Goal: Information Seeking & Learning: Learn about a topic

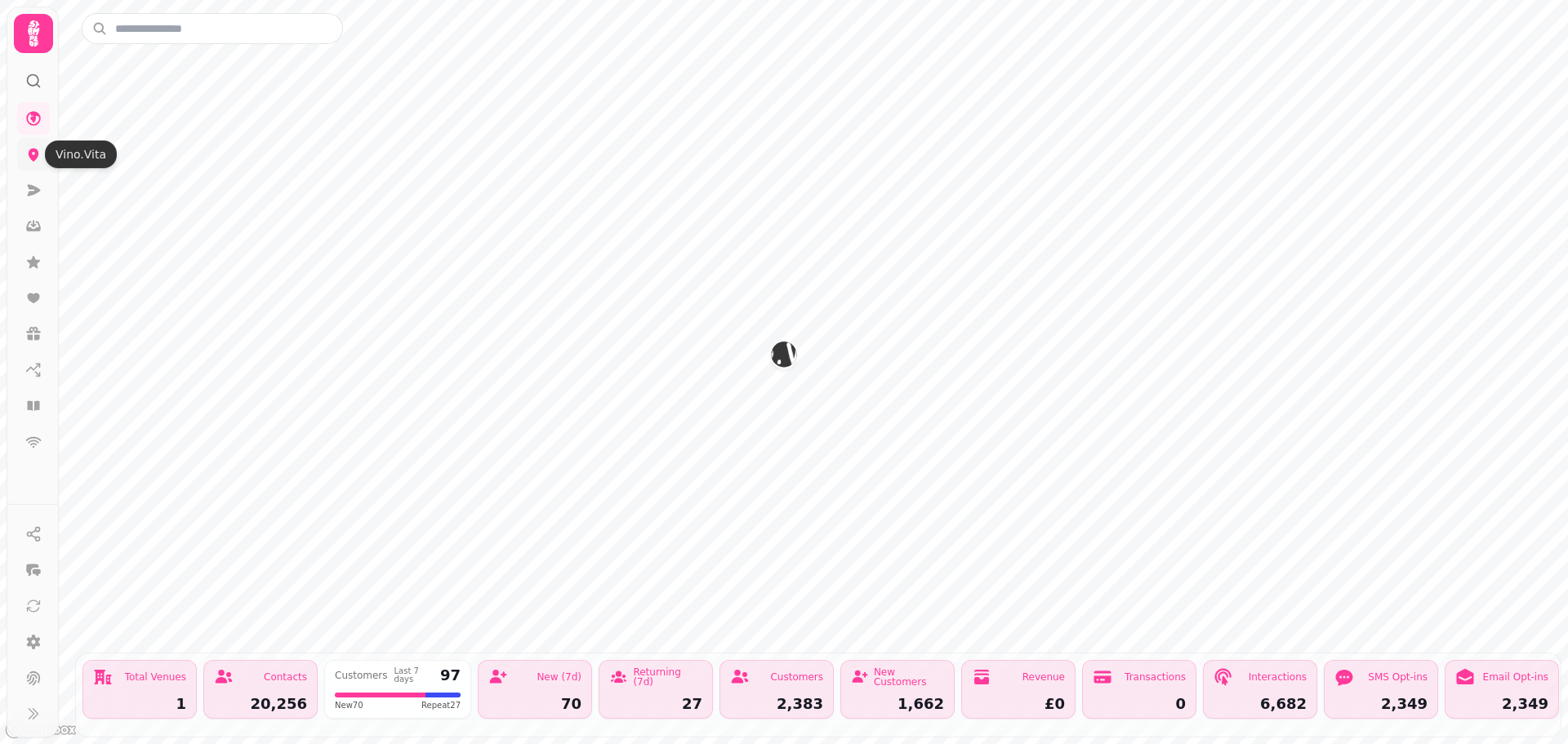
click at [38, 148] on icon at bounding box center [34, 155] width 16 height 16
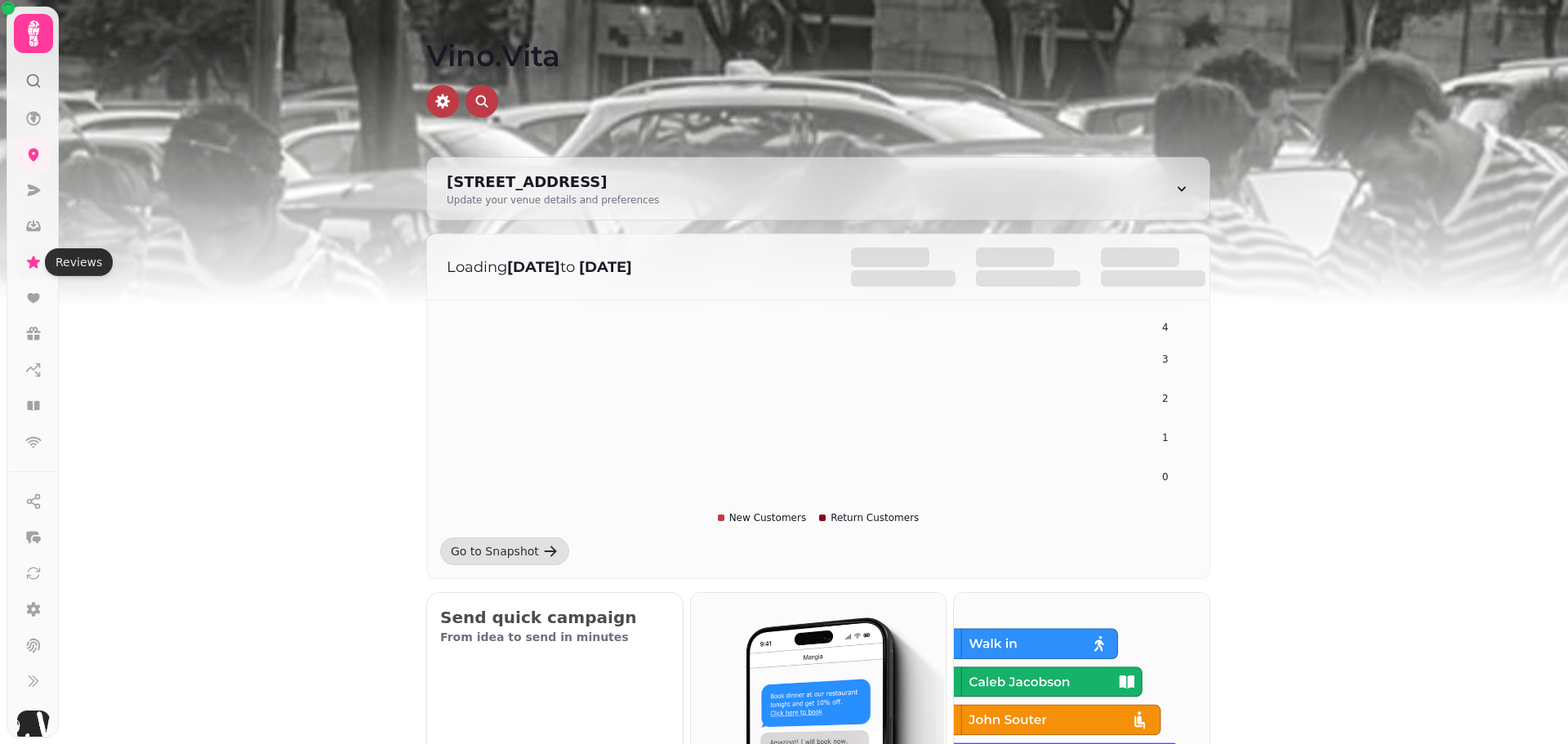
click at [30, 256] on icon at bounding box center [34, 262] width 16 height 16
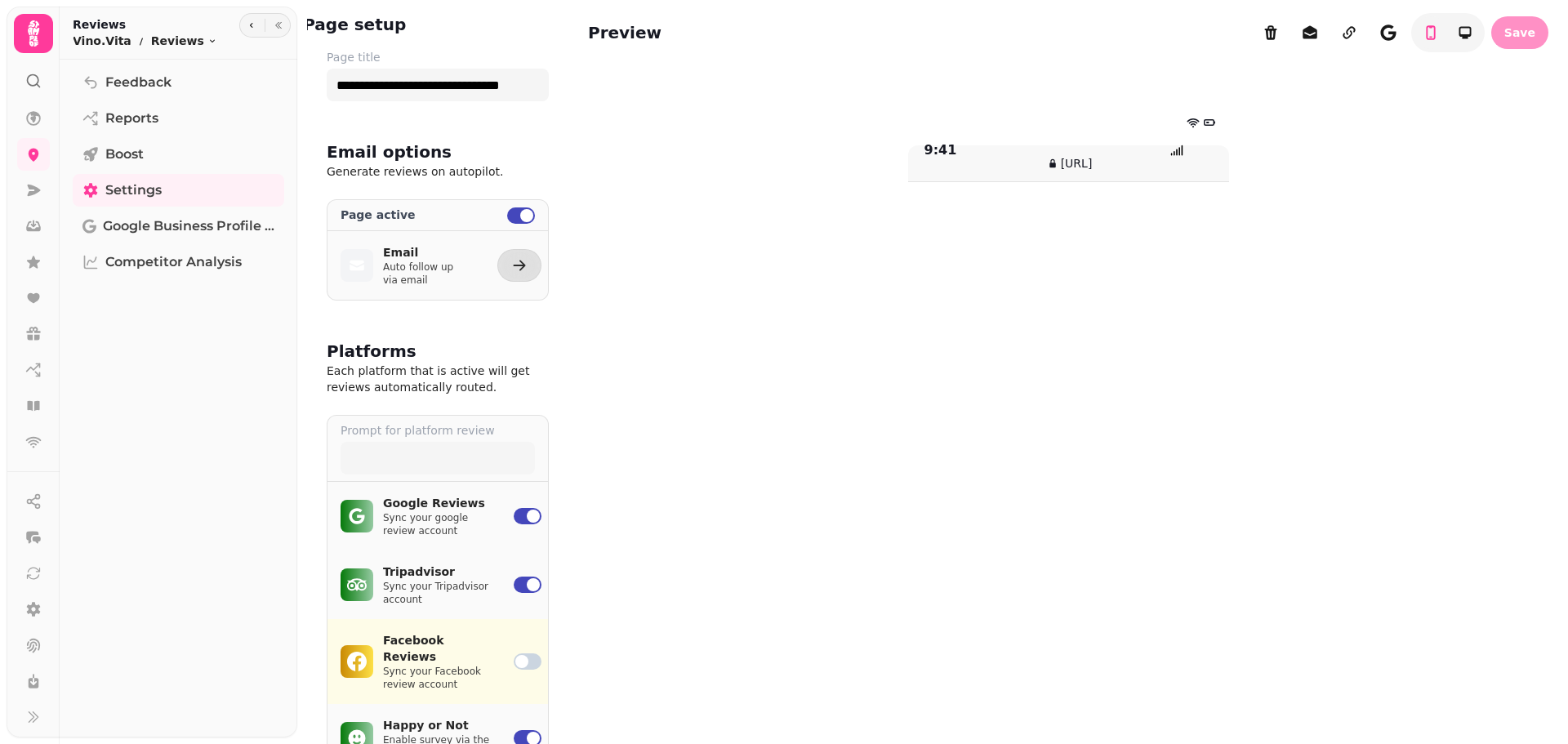
type input "**********"
click at [25, 259] on icon at bounding box center [34, 262] width 16 height 16
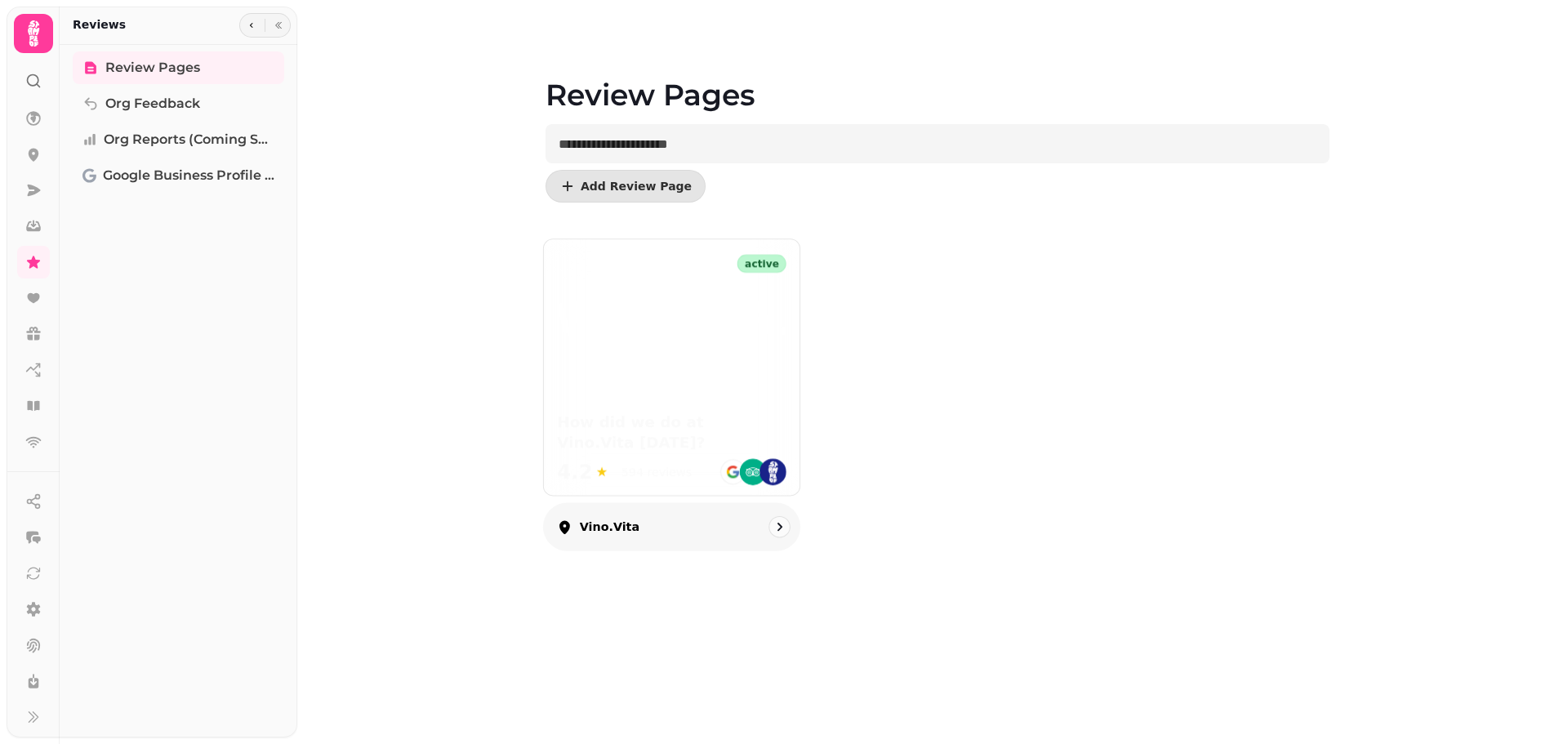
click at [711, 321] on img at bounding box center [672, 319] width 229 height 39
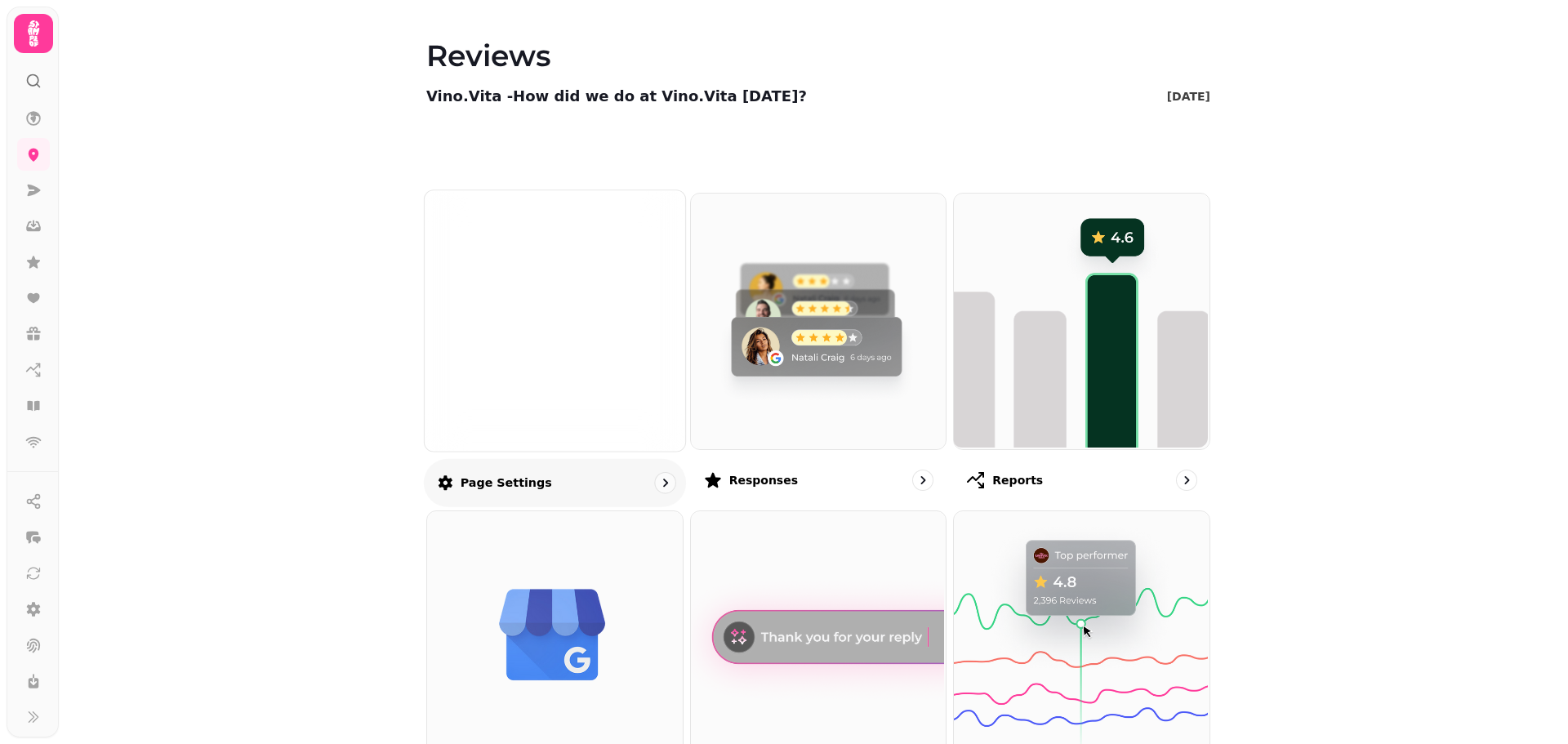
click at [618, 336] on img at bounding box center [555, 320] width 195 height 107
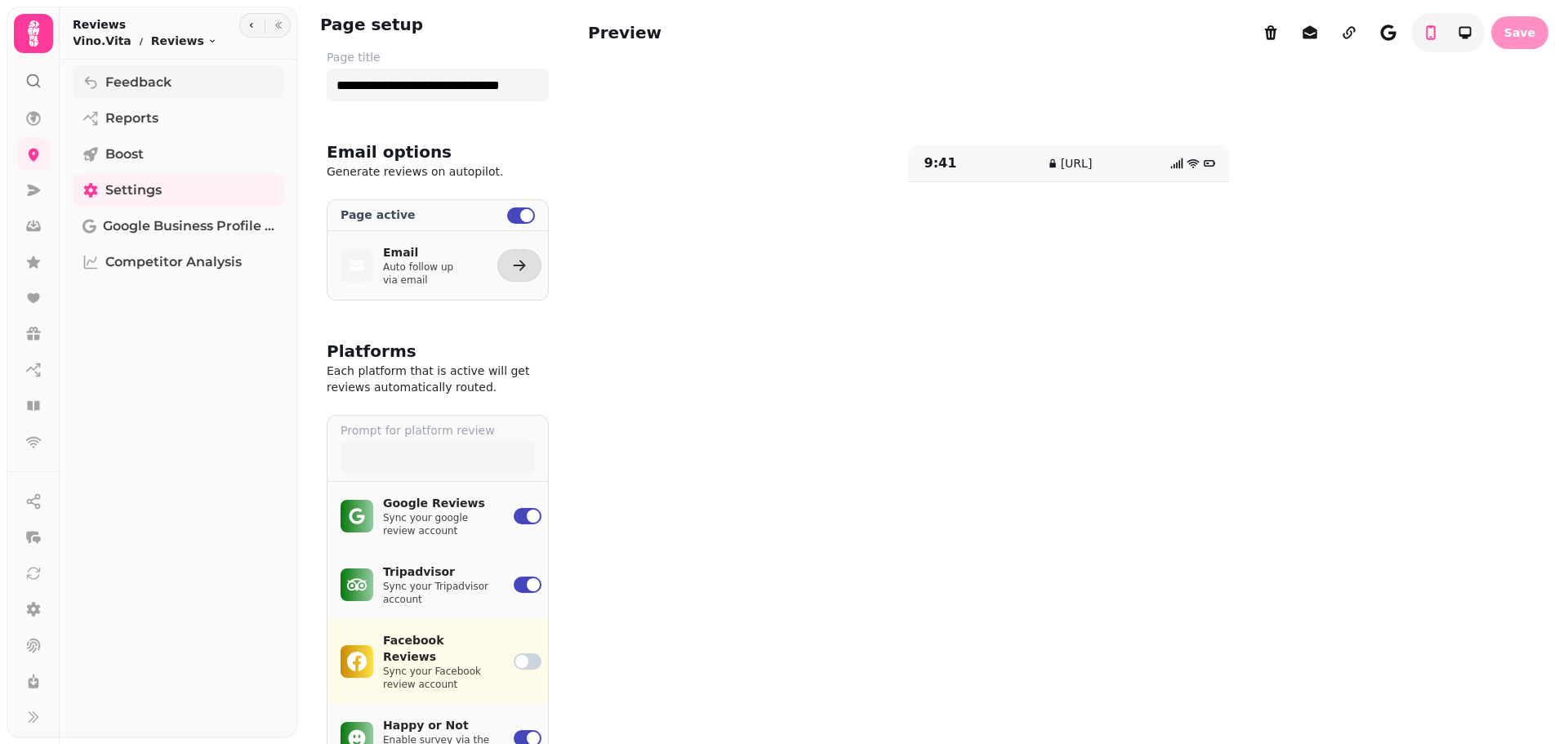
click at [170, 80] on span "Feedback" at bounding box center [138, 83] width 66 height 20
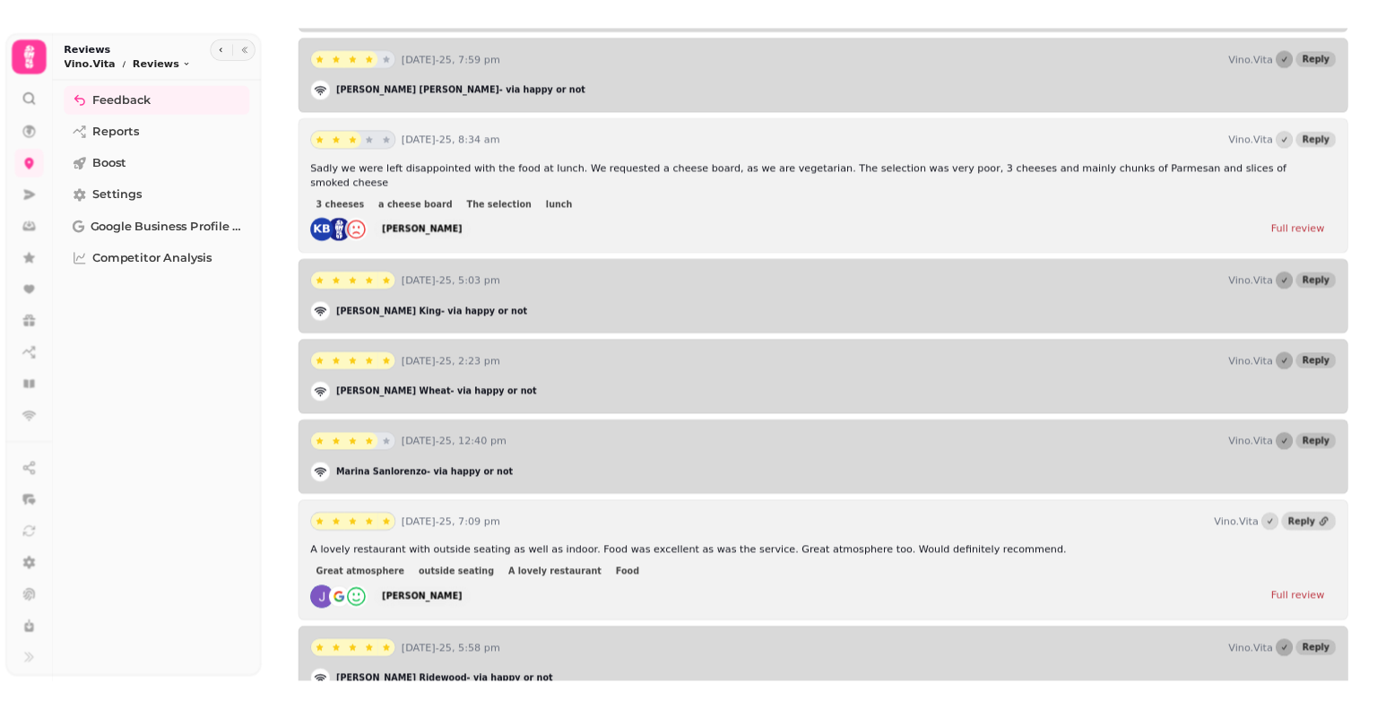
scroll to position [2152, 0]
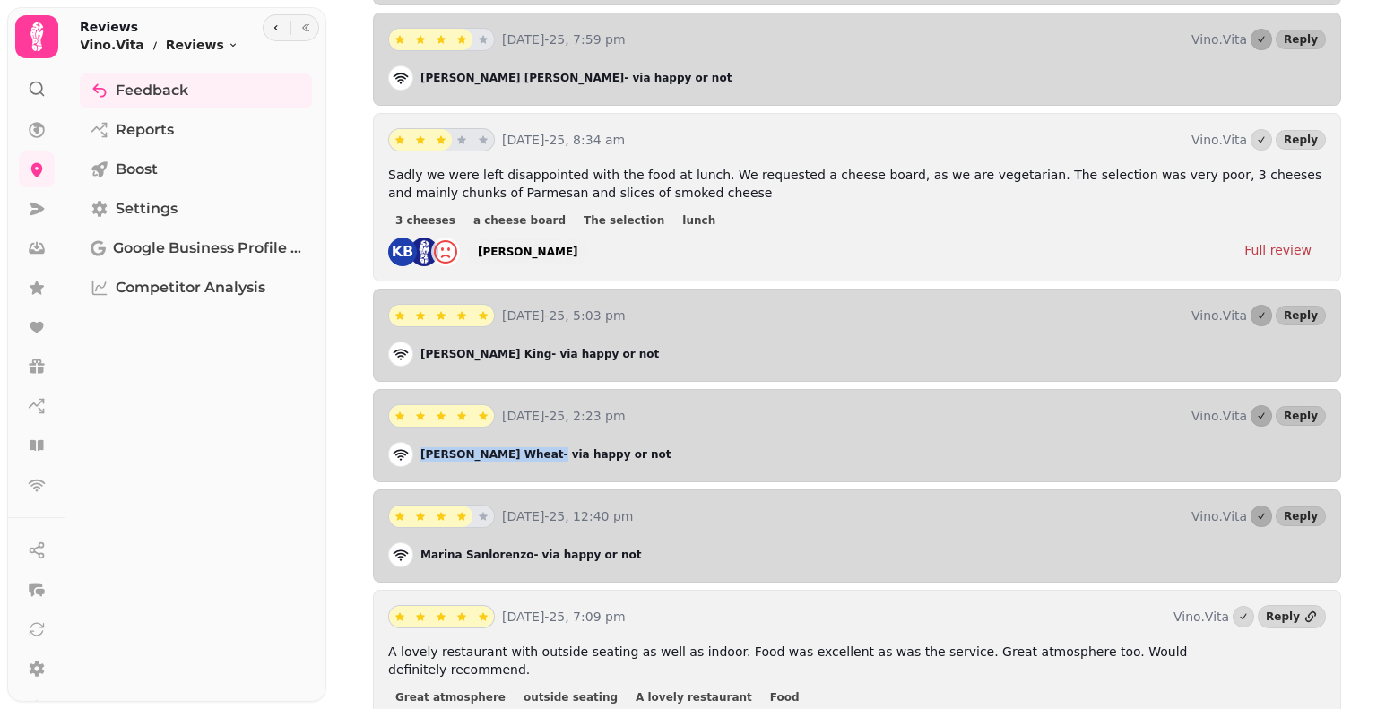
drag, startPoint x: 481, startPoint y: 443, endPoint x: 416, endPoint y: 450, distance: 65.0
click at [416, 450] on div "[PERSON_NAME] - via happy or not" at bounding box center [857, 454] width 938 height 25
copy div "[PERSON_NAME]"
drag, startPoint x: 487, startPoint y: 340, endPoint x: 421, endPoint y: 341, distance: 65.5
click at [421, 347] on p "[PERSON_NAME] - via happy or not" at bounding box center [540, 354] width 239 height 14
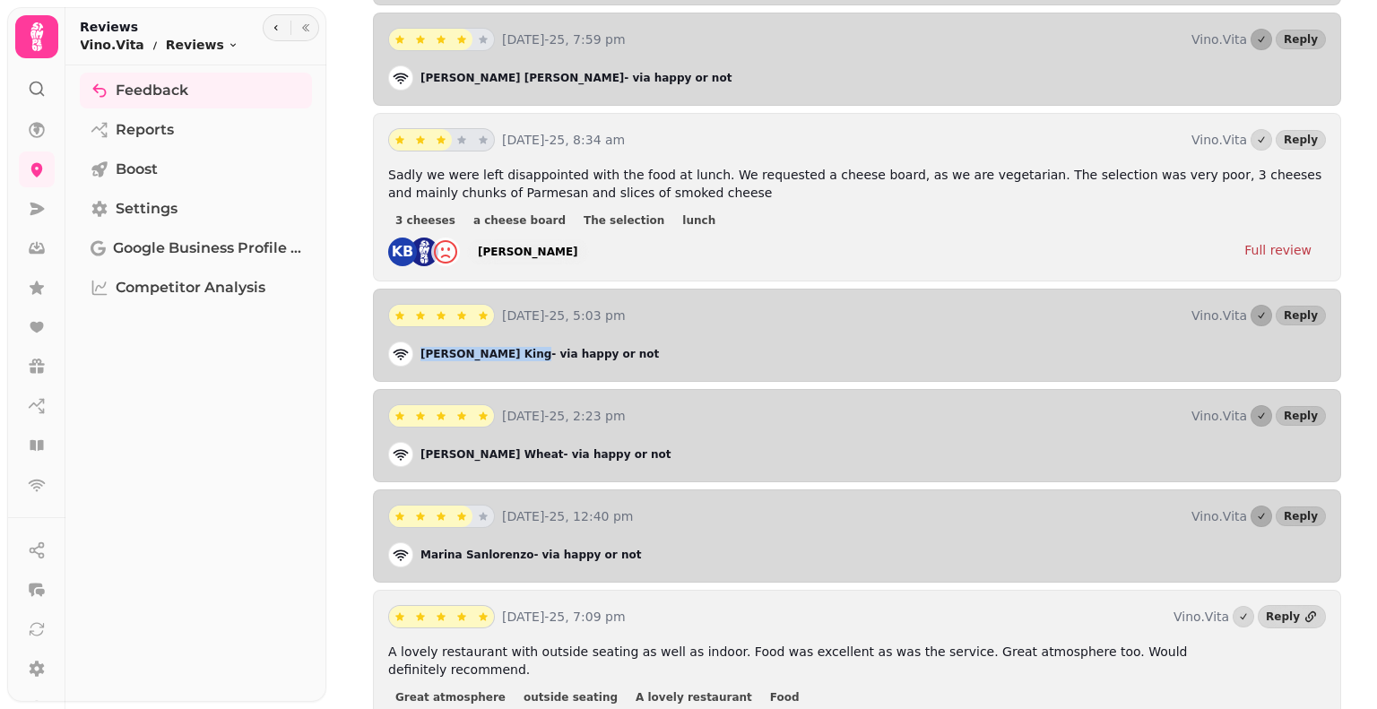
copy p "[PERSON_NAME]"
drag, startPoint x: 528, startPoint y: 243, endPoint x: 476, endPoint y: 244, distance: 52.0
click at [476, 244] on div "KB [PERSON_NAME] Full review" at bounding box center [857, 252] width 938 height 29
copy div "[PERSON_NAME]"
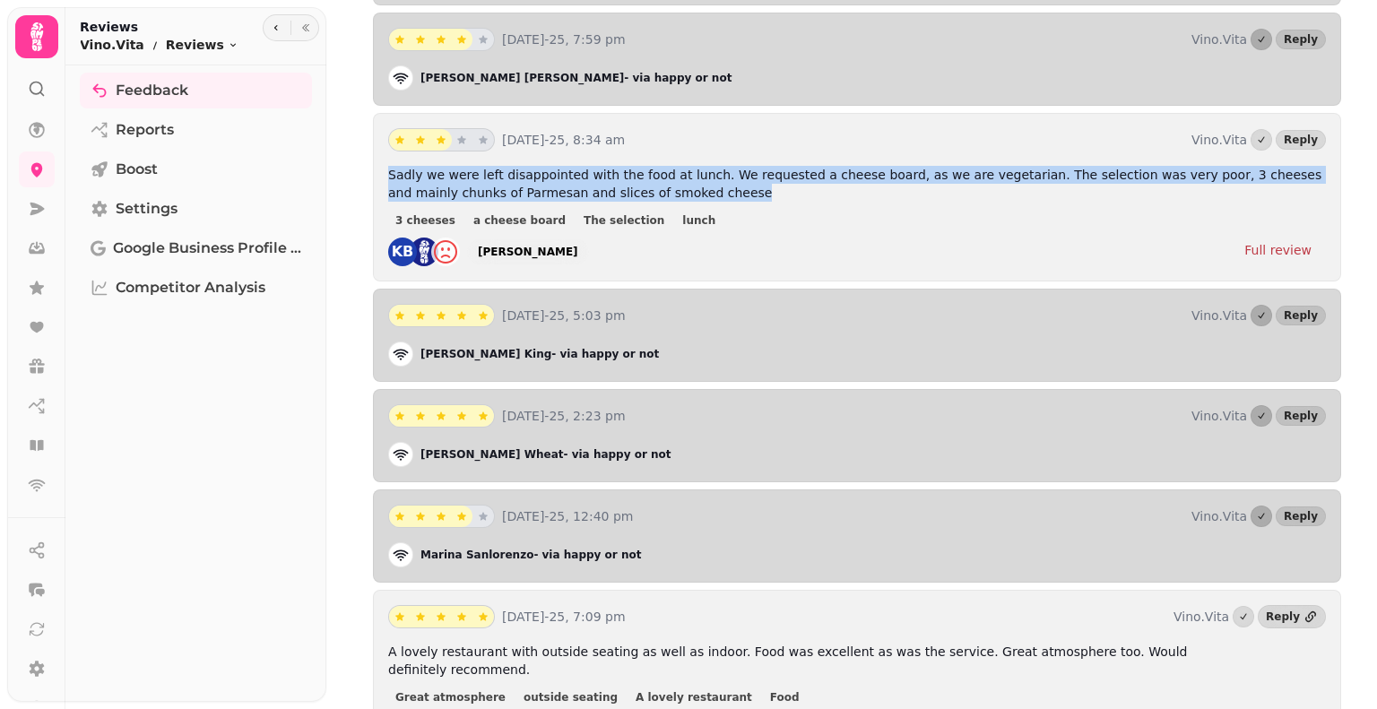
drag, startPoint x: 623, startPoint y: 184, endPoint x: 387, endPoint y: 164, distance: 236.7
click at [388, 166] on p "Sadly we were left disappointed with the food at lunch. We requested a cheese b…" at bounding box center [857, 184] width 938 height 36
copy span "Sadly we were left disappointed with the food at lunch. We requested a cheese b…"
click at [1269, 241] on div "Full review" at bounding box center [1278, 250] width 67 height 18
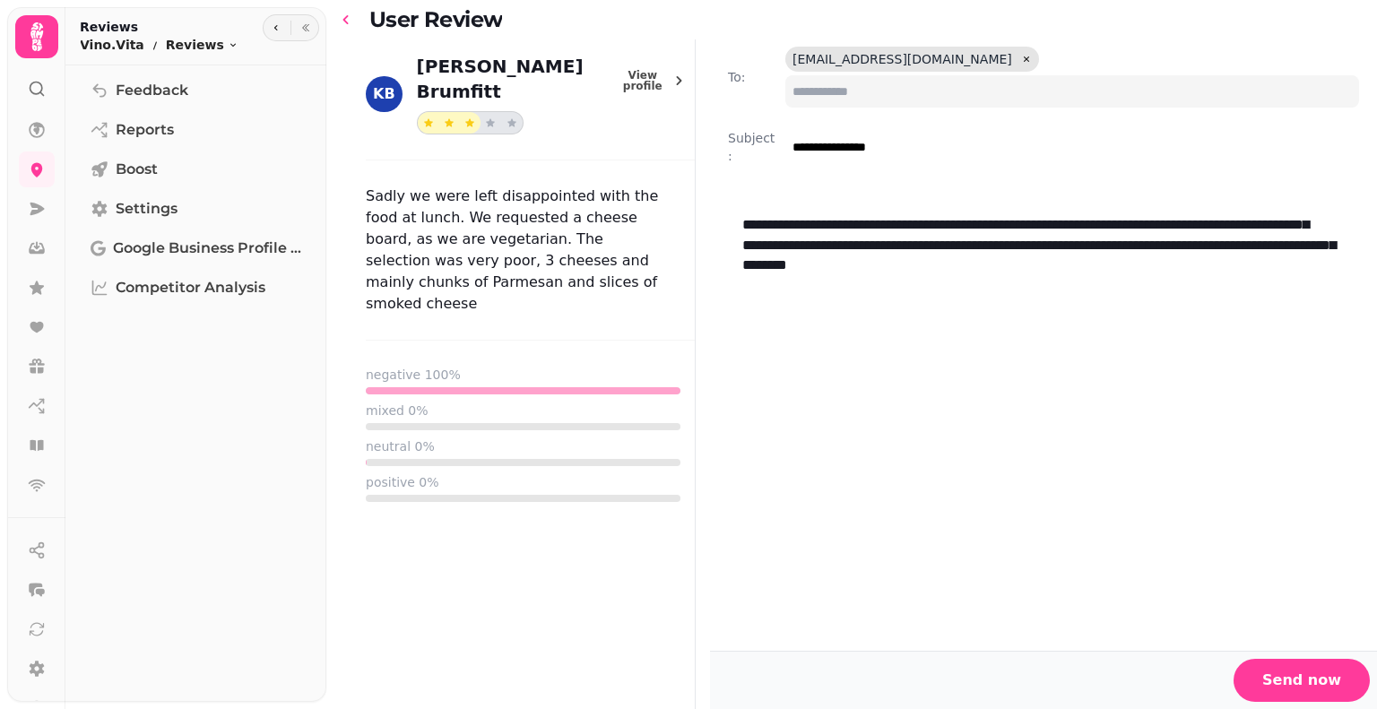
click at [355, 27] on icon "go-back" at bounding box center [346, 20] width 18 height 18
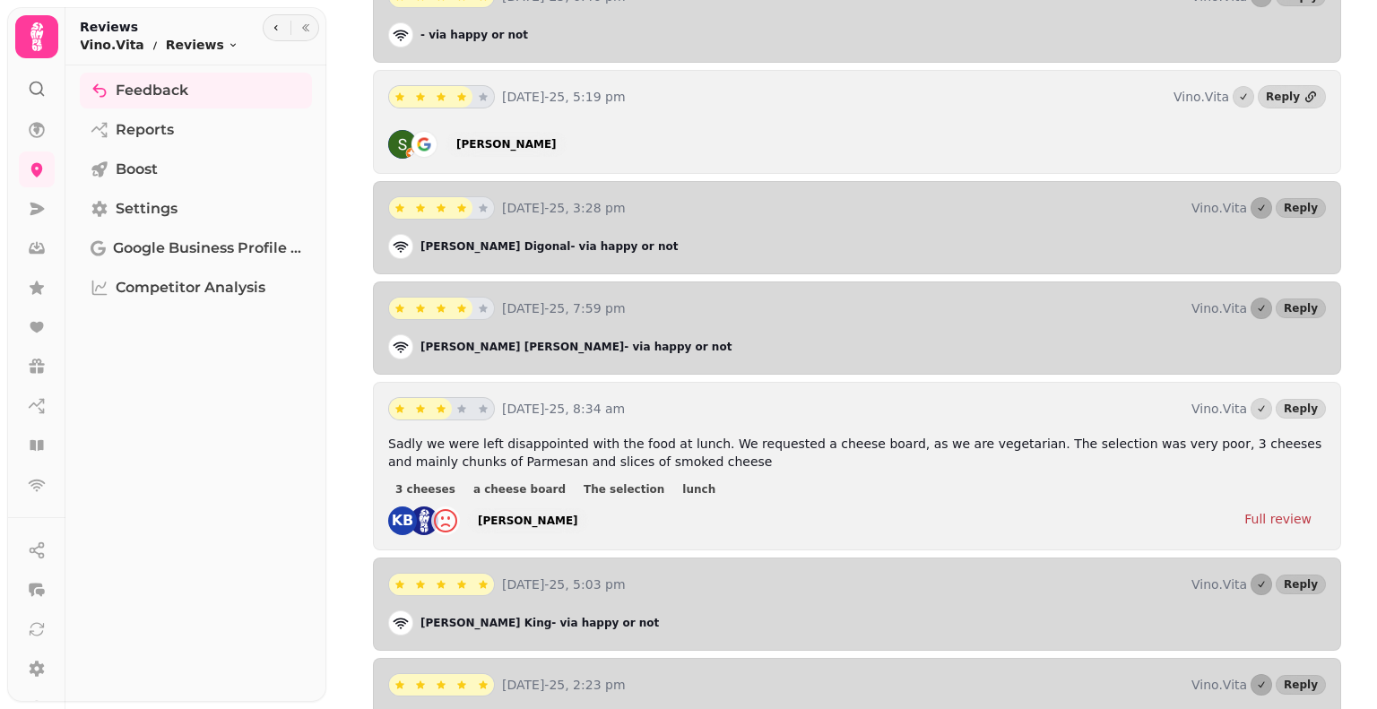
scroll to position [1973, 0]
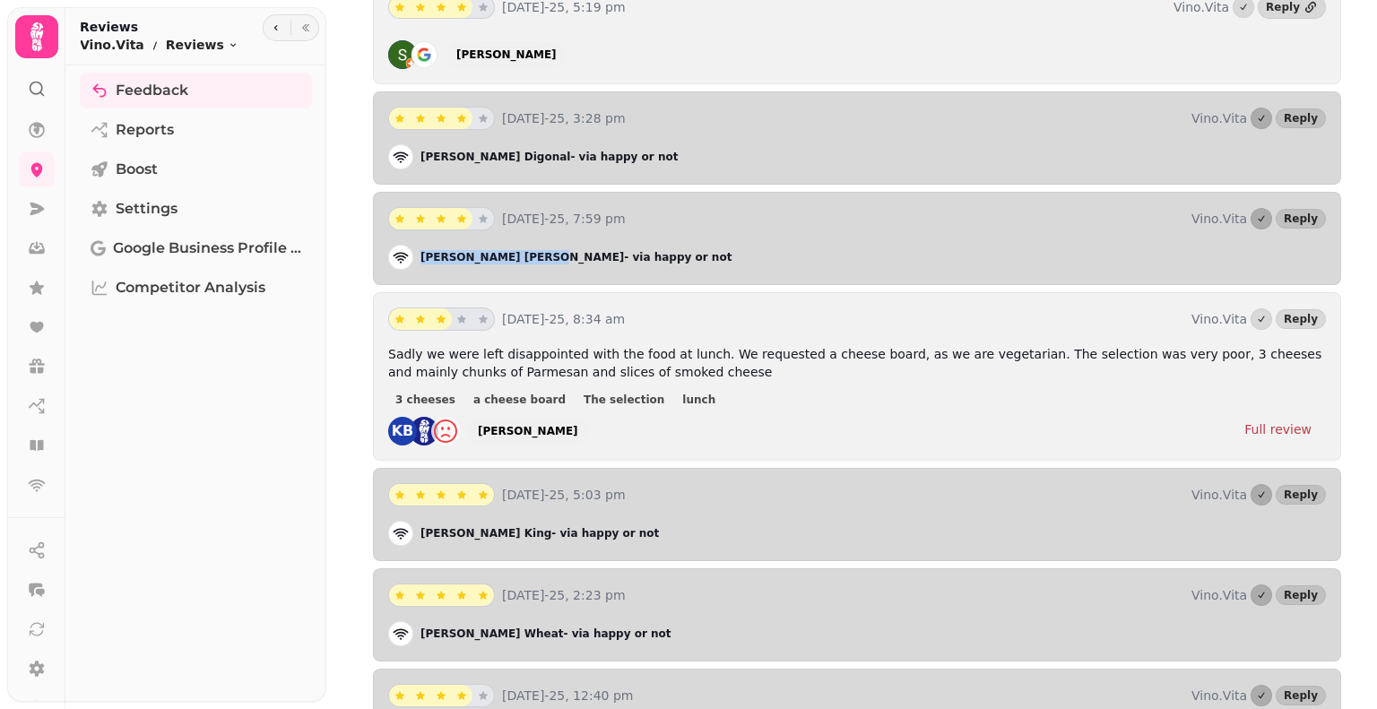
drag, startPoint x: 499, startPoint y: 243, endPoint x: 402, endPoint y: 257, distance: 98.8
click at [402, 257] on div "[PERSON_NAME] - via happy or not" at bounding box center [857, 257] width 938 height 25
drag, startPoint x: 493, startPoint y: 143, endPoint x: 398, endPoint y: 150, distance: 95.3
click at [398, 150] on div "[PERSON_NAME] - via happy or not" at bounding box center [857, 156] width 938 height 25
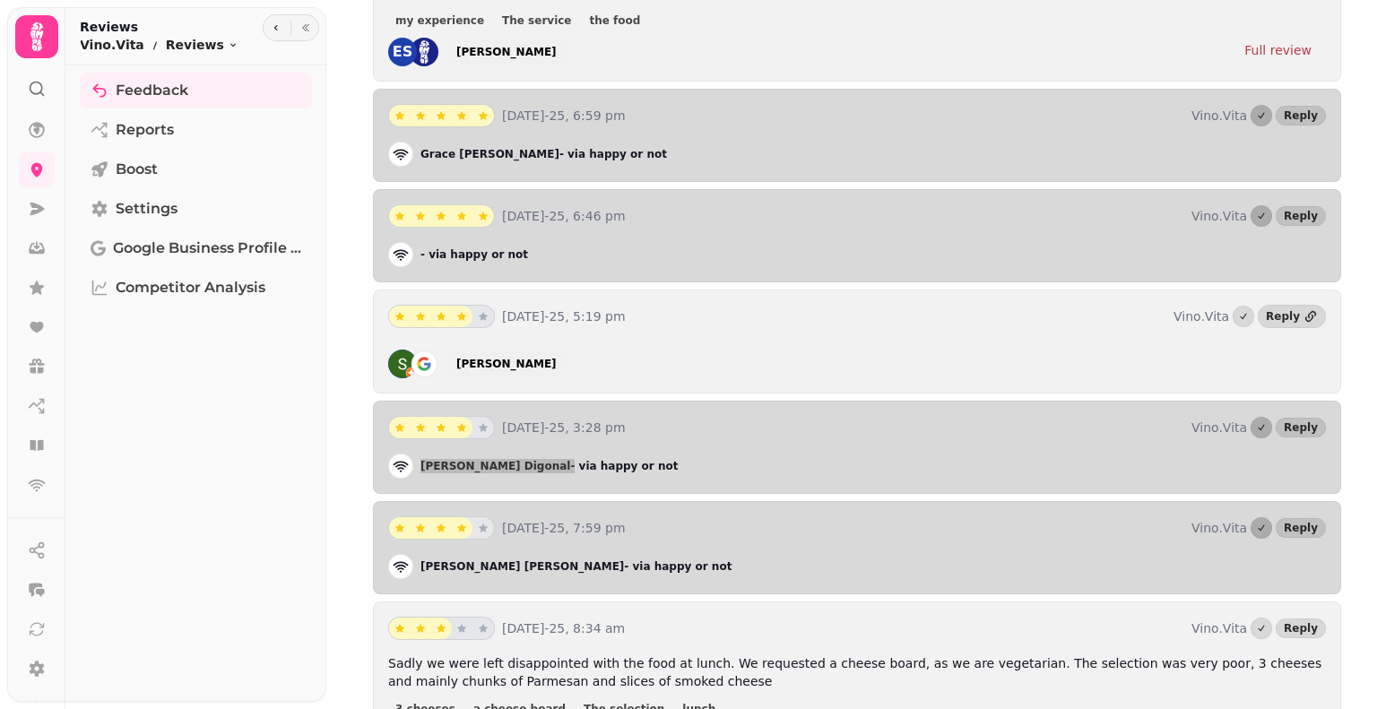
scroll to position [1614, 0]
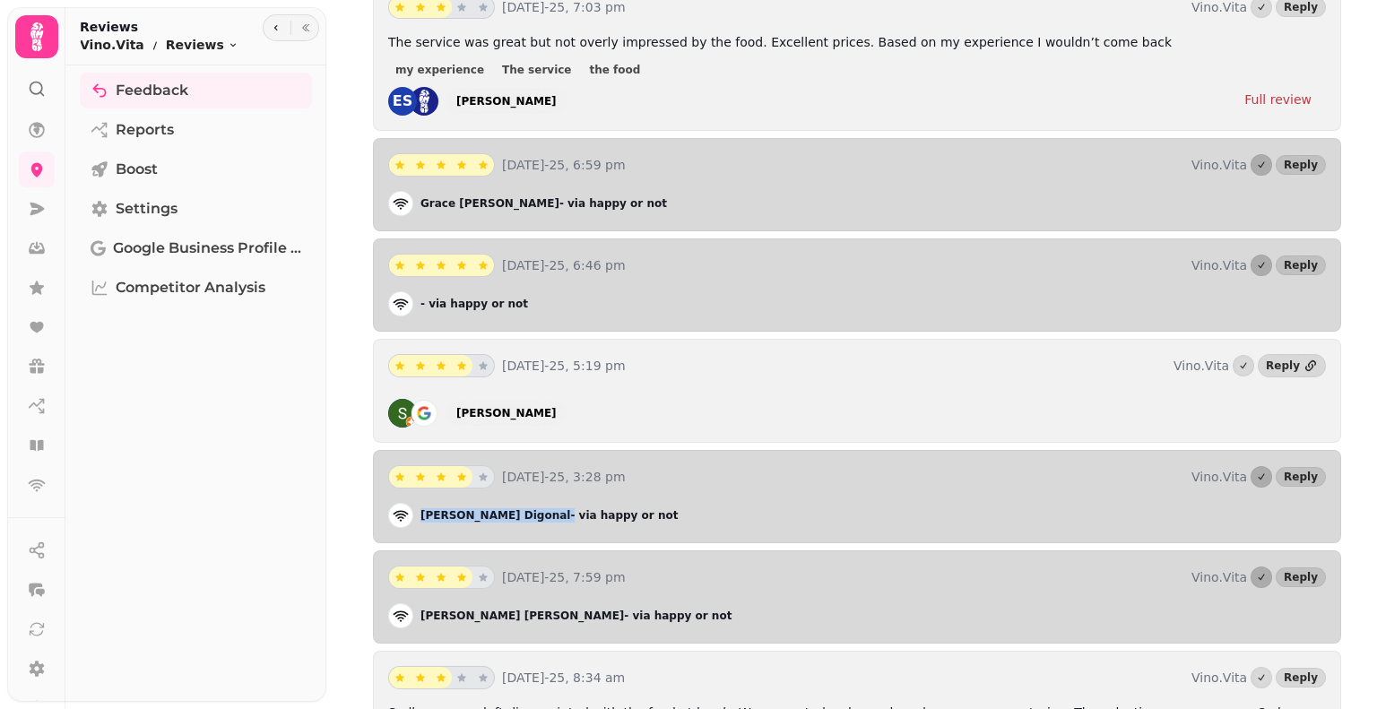
drag, startPoint x: 549, startPoint y: 404, endPoint x: 458, endPoint y: 410, distance: 90.7
click at [458, 410] on div "[PERSON_NAME]" at bounding box center [857, 413] width 938 height 29
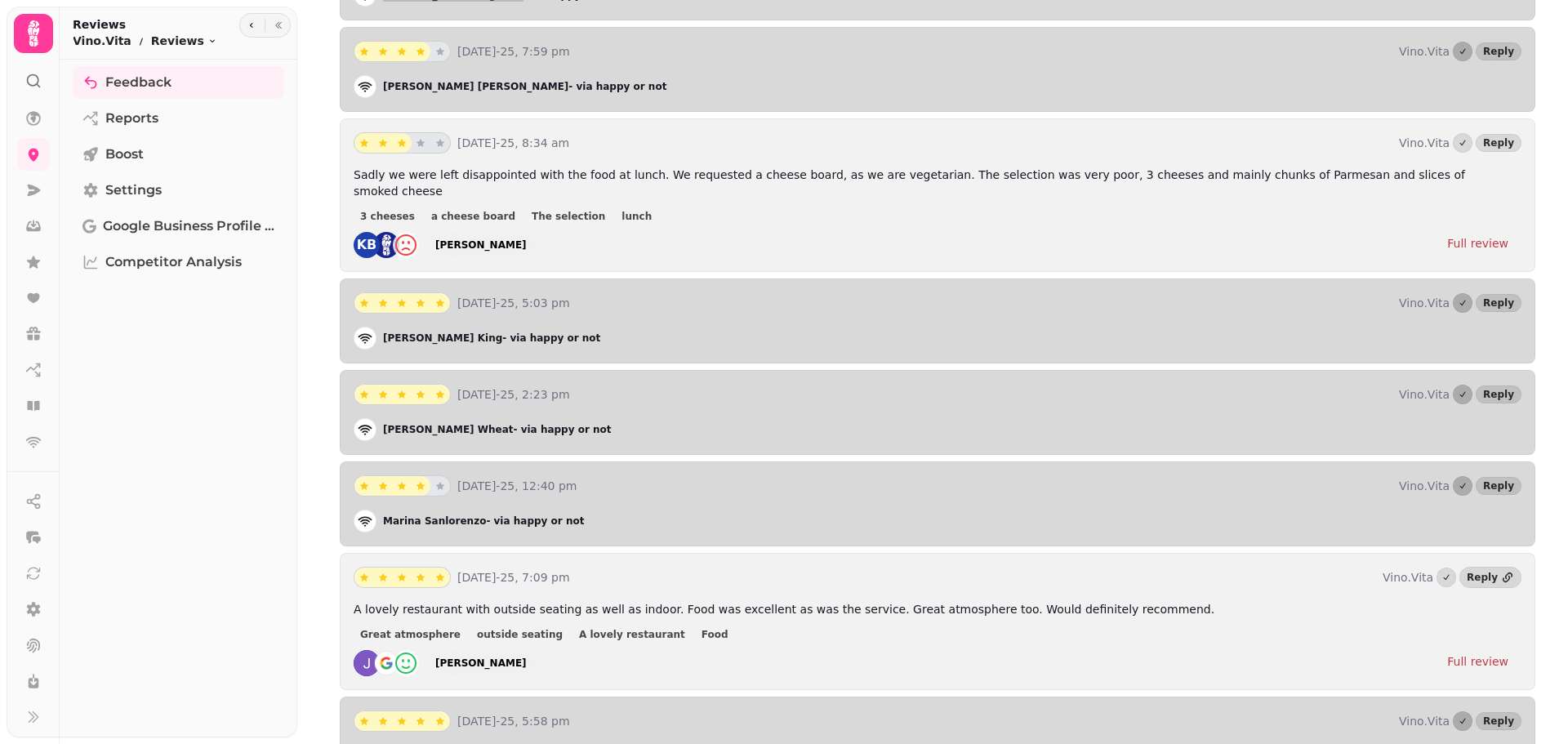
scroll to position [2042, 0]
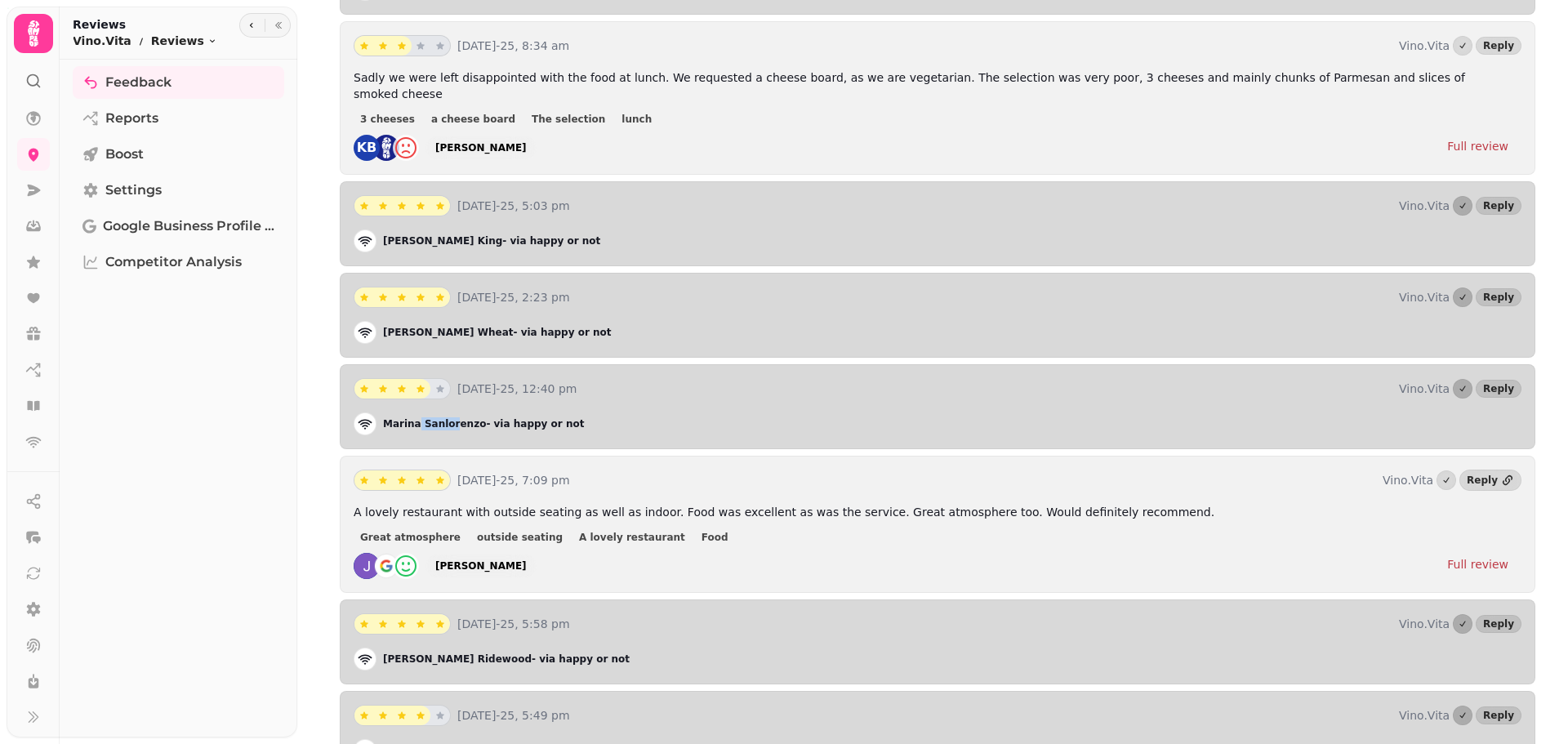
drag, startPoint x: 447, startPoint y: 407, endPoint x: 418, endPoint y: 401, distance: 29.6
click at [418, 417] on p "[PERSON_NAME] - via happy or not" at bounding box center [484, 423] width 201 height 13
click at [491, 413] on div "[PERSON_NAME] - via happy or not" at bounding box center [937, 423] width 1167 height 23
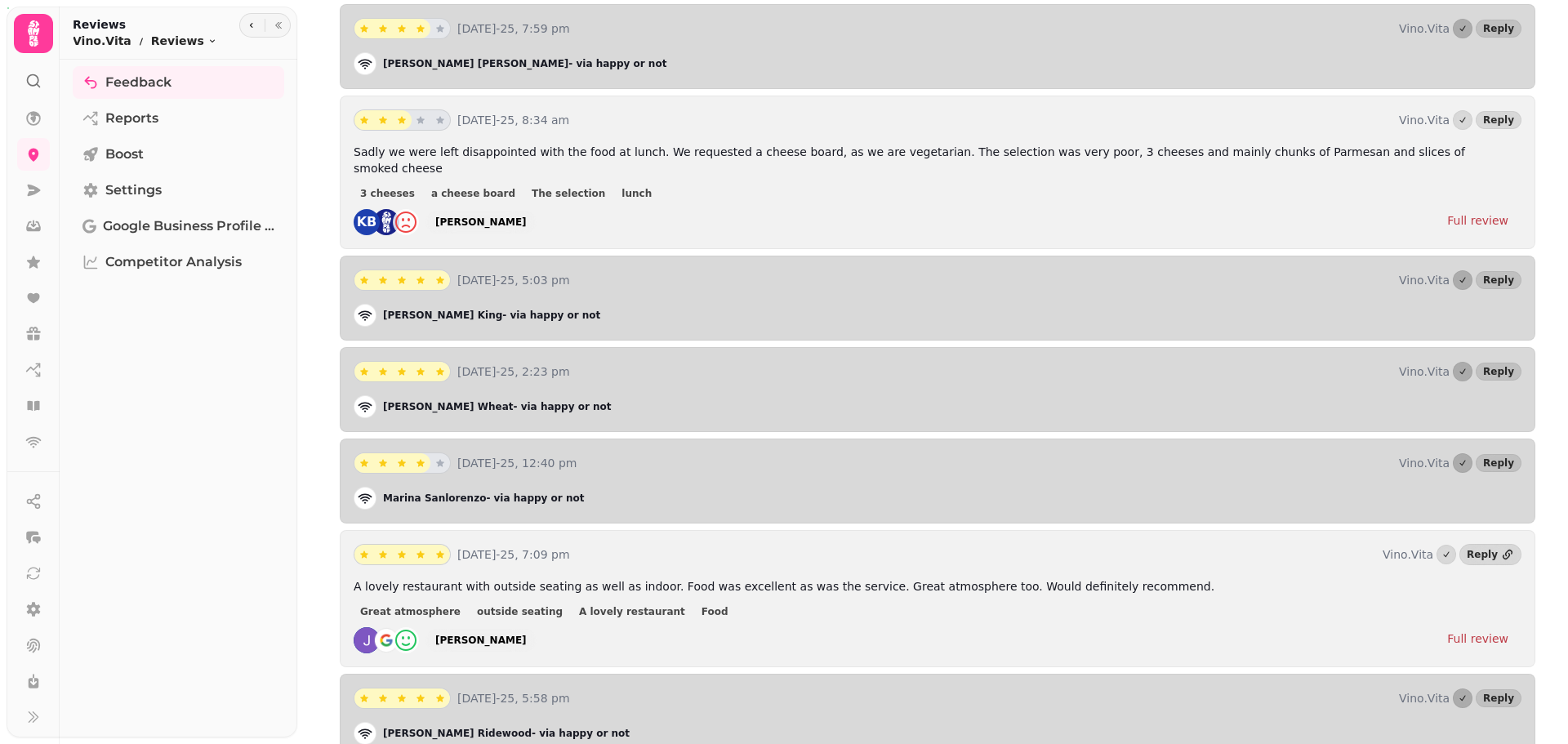
scroll to position [1878, 0]
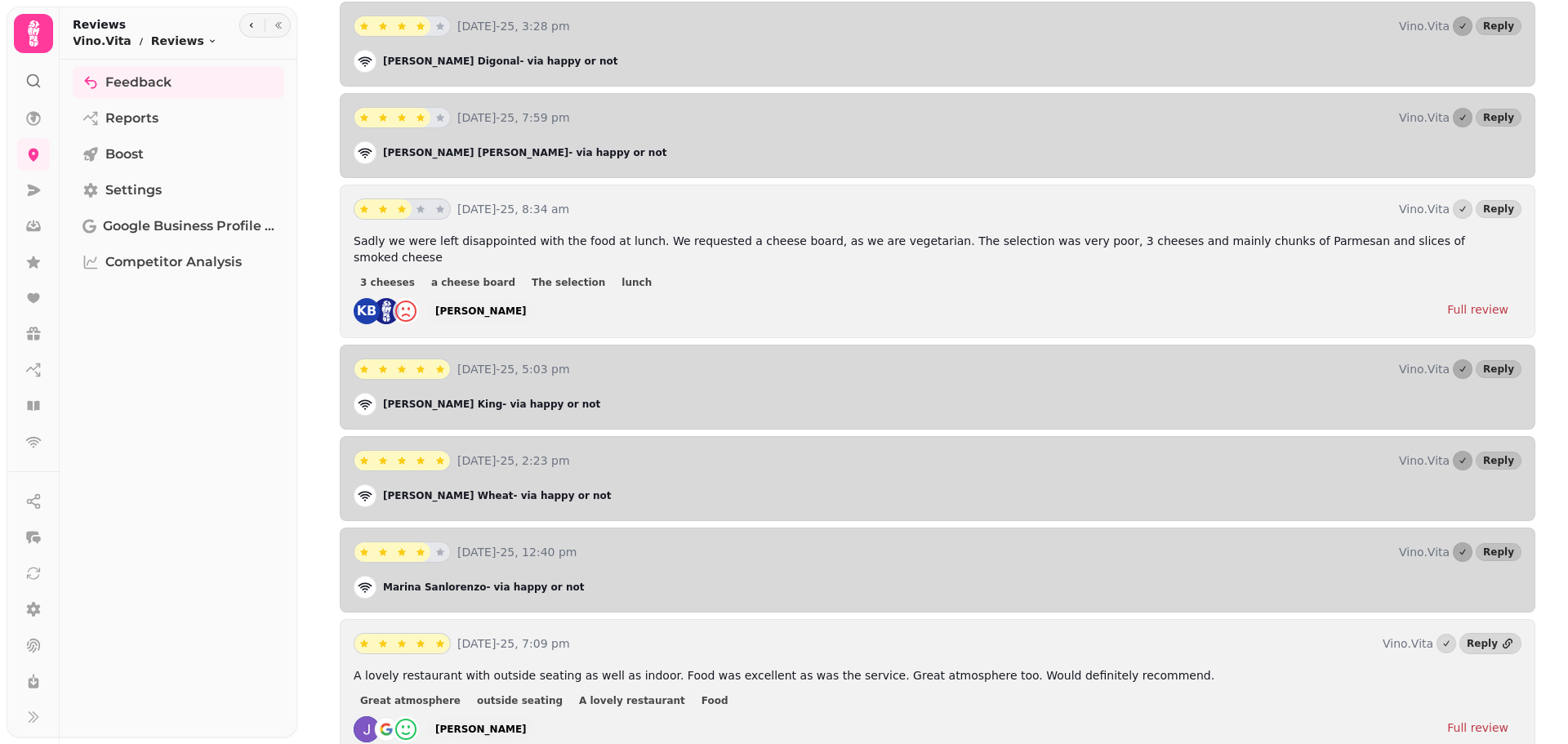
click at [417, 489] on p "[PERSON_NAME] - via happy or not" at bounding box center [497, 495] width 229 height 13
drag, startPoint x: 410, startPoint y: 481, endPoint x: 461, endPoint y: 478, distance: 51.1
click at [461, 489] on p "[PERSON_NAME] - via happy or not" at bounding box center [497, 495] width 229 height 13
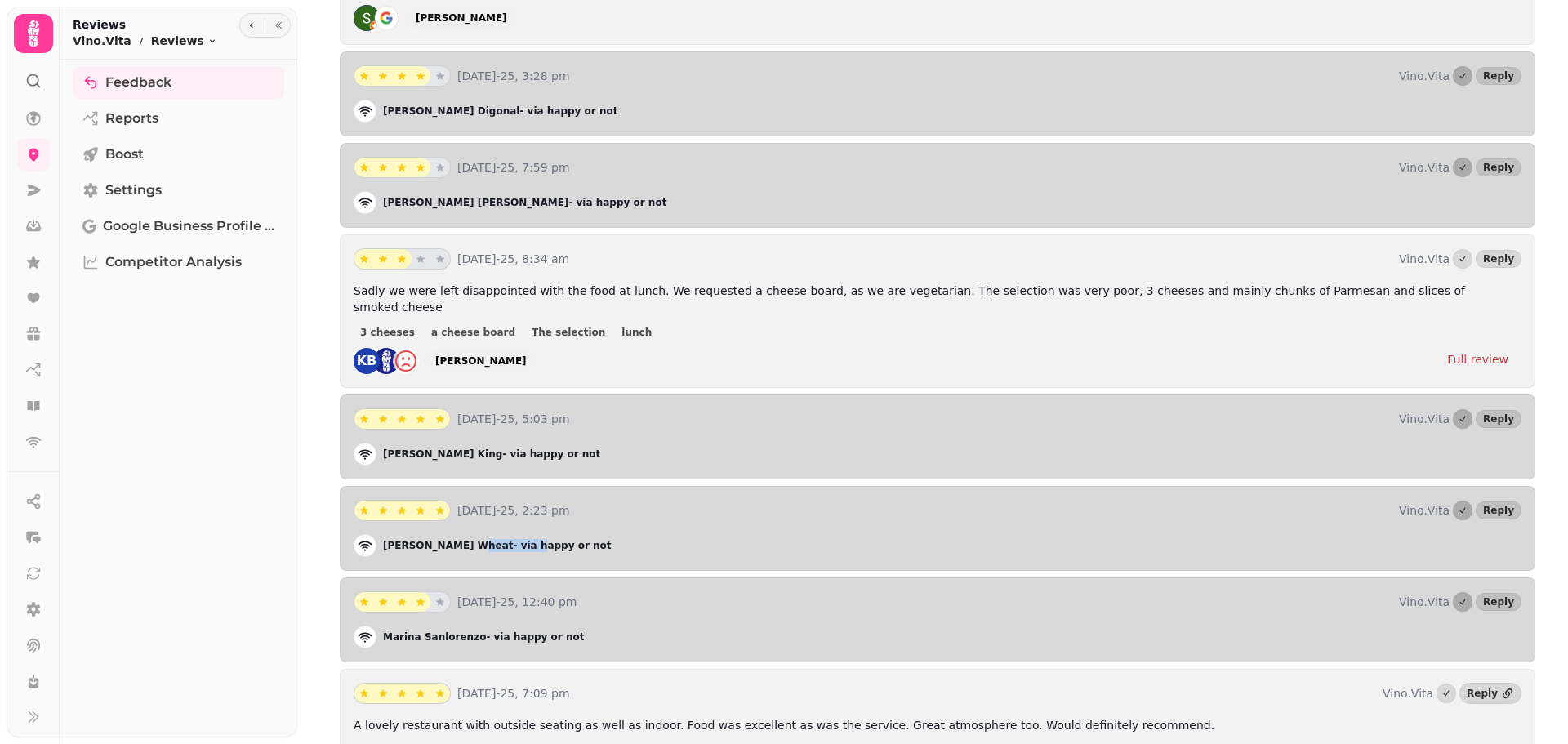
scroll to position [1797, 0]
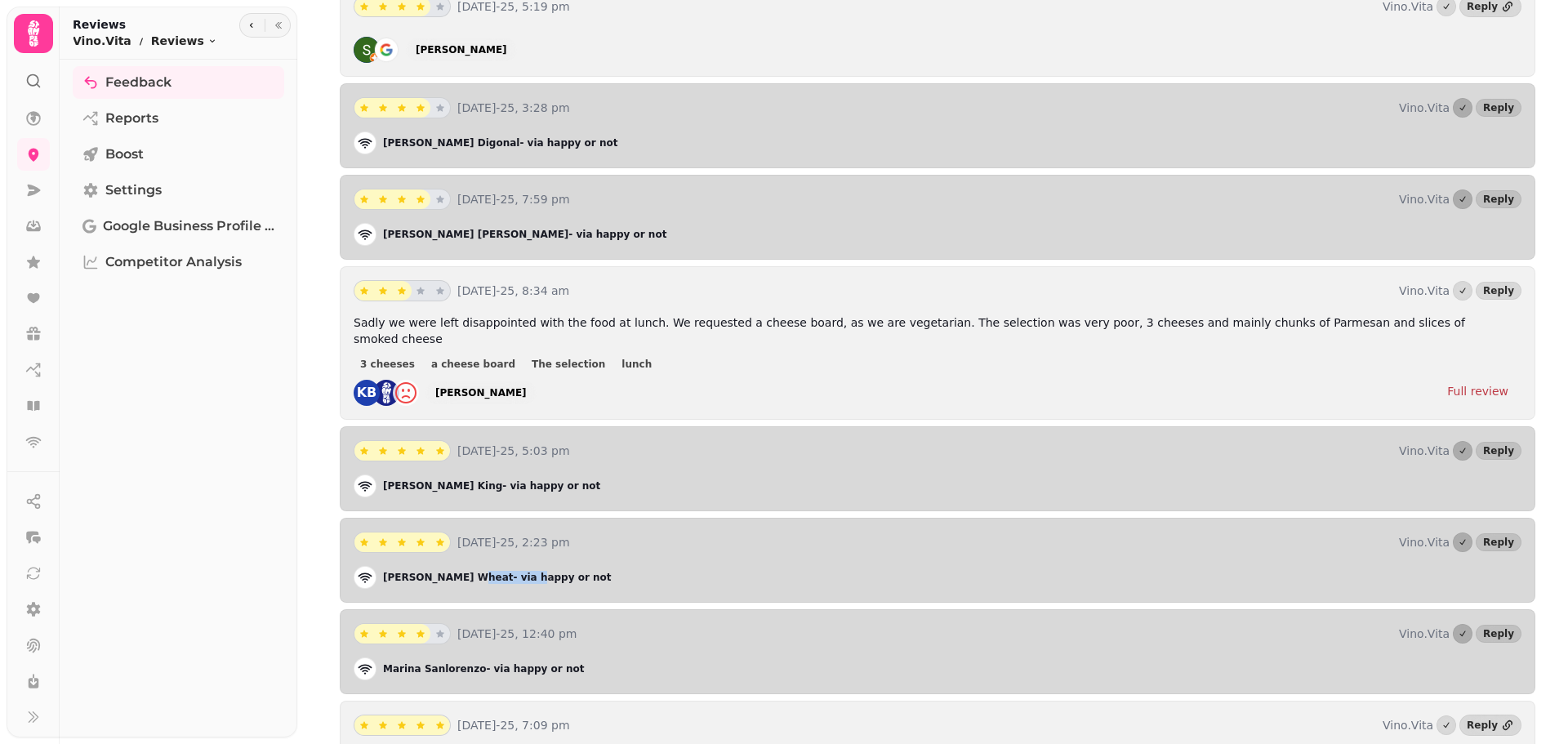
click at [432, 443] on button "star" at bounding box center [441, 451] width 20 height 20
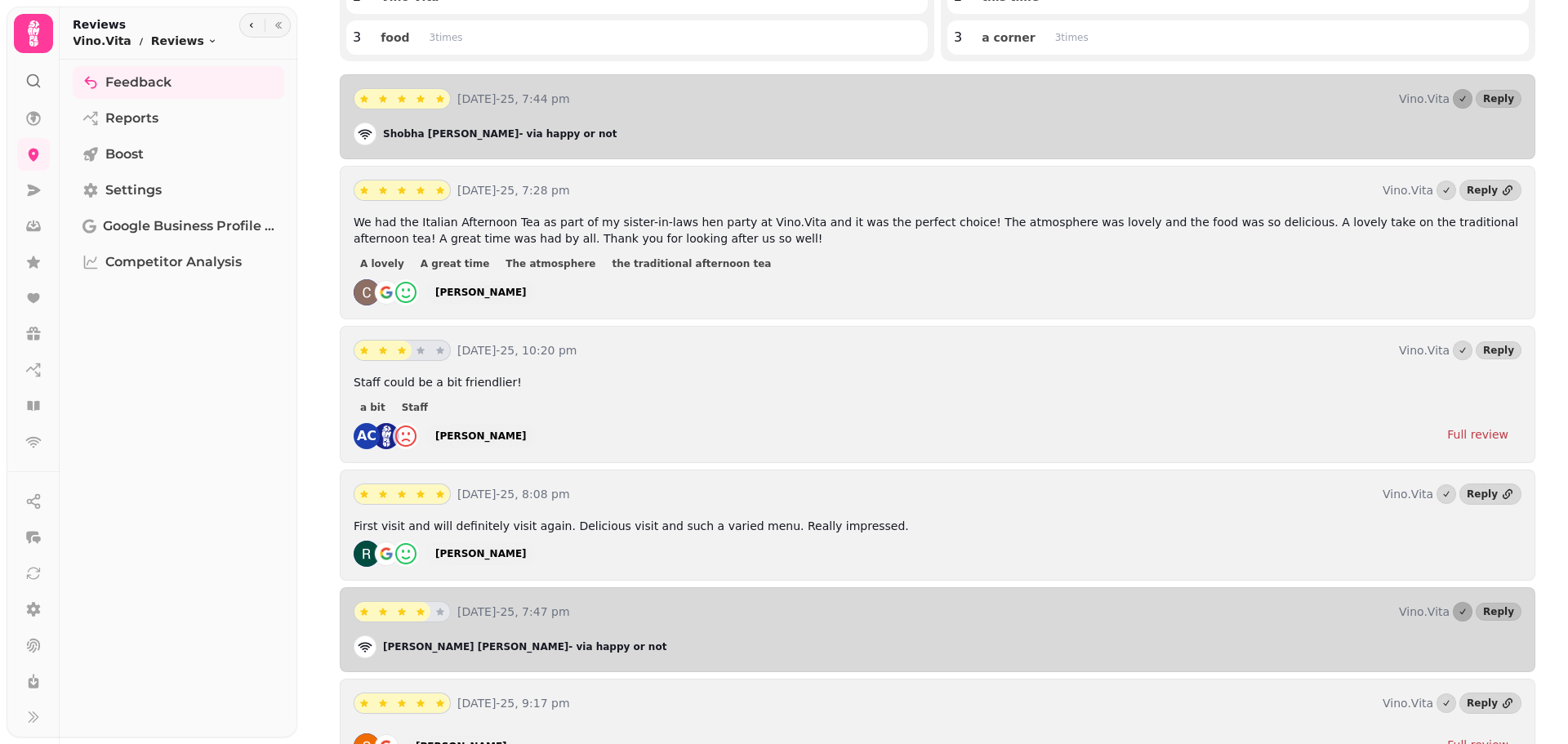
scroll to position [245, 0]
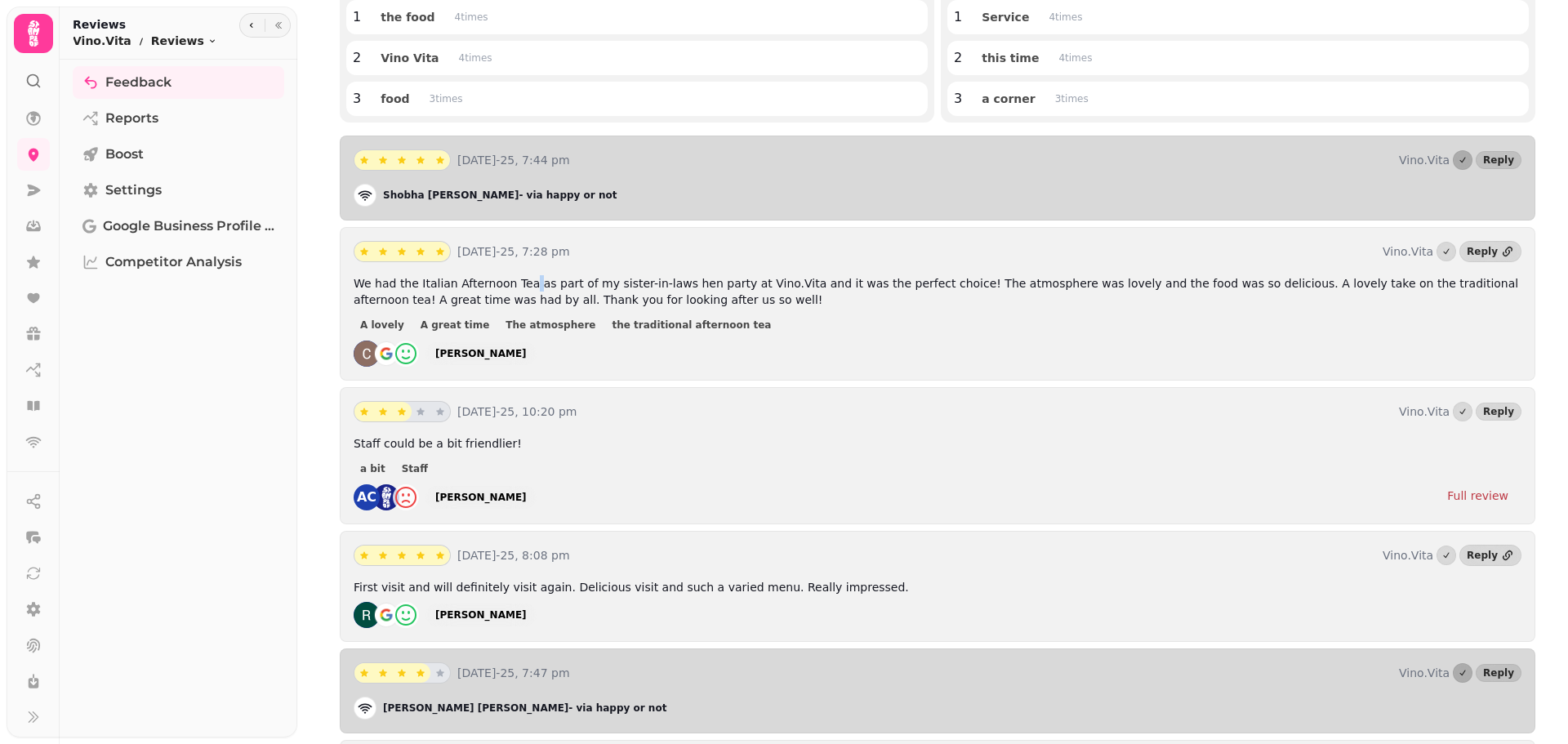
click at [521, 277] on span "We had the Italian Afternoon Tea as part of my sister-in-laws hen party at Vino…" at bounding box center [935, 291] width 1165 height 29
drag, startPoint x: 355, startPoint y: 285, endPoint x: 466, endPoint y: 287, distance: 111.0
click at [464, 286] on span "We had the Italian Afternoon Tea as part of my sister-in-laws hen party at Vino…" at bounding box center [935, 291] width 1165 height 29
click at [506, 280] on span "We had the Italian Afternoon Tea as part of my sister-in-laws hen party at Vino…" at bounding box center [935, 291] width 1165 height 29
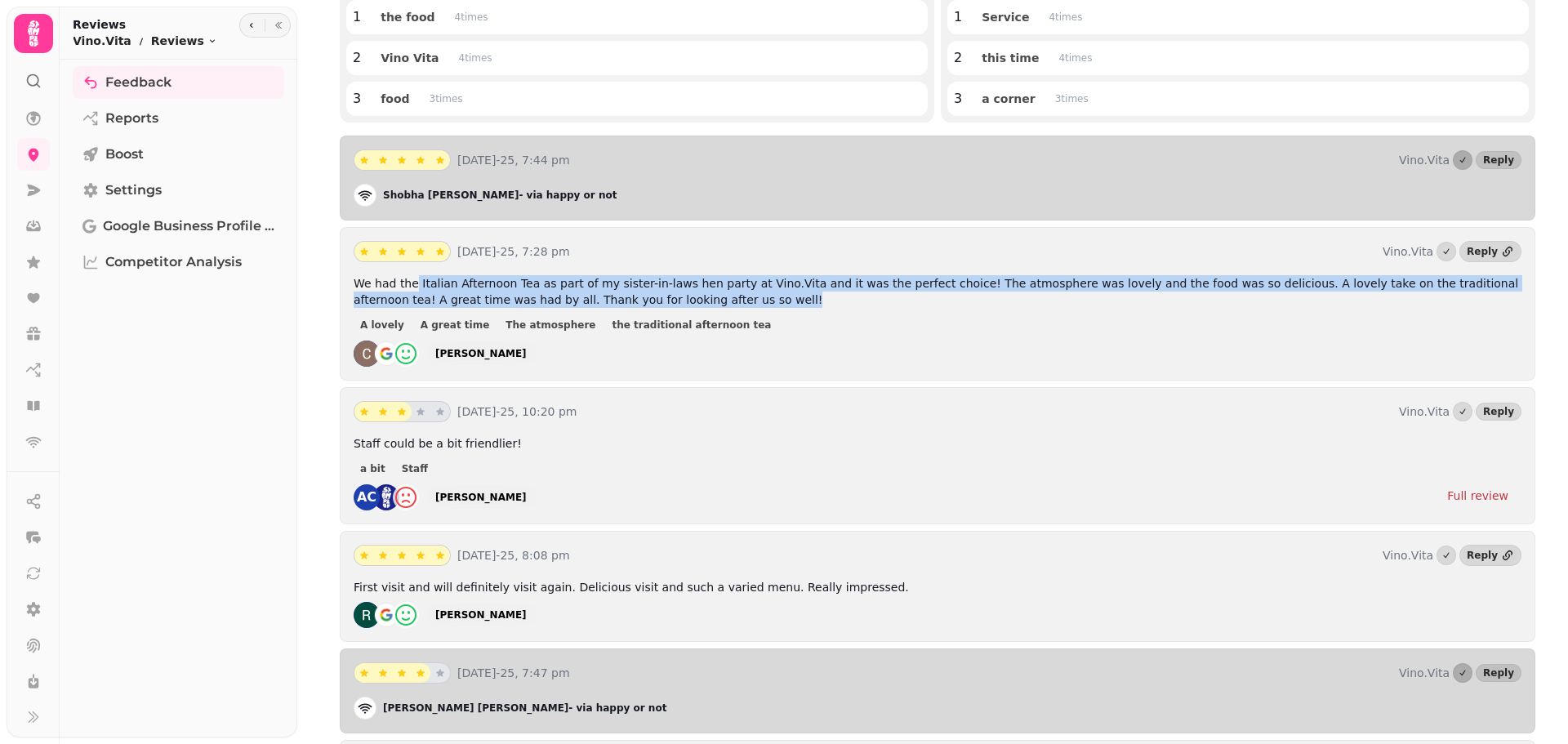
drag, startPoint x: 414, startPoint y: 287, endPoint x: 1282, endPoint y: 312, distance: 868.4
click at [1282, 312] on div "We had the Italian Afternoon Tea as part of my sister-in-laws hen party at Vino…" at bounding box center [937, 321] width 1167 height 91
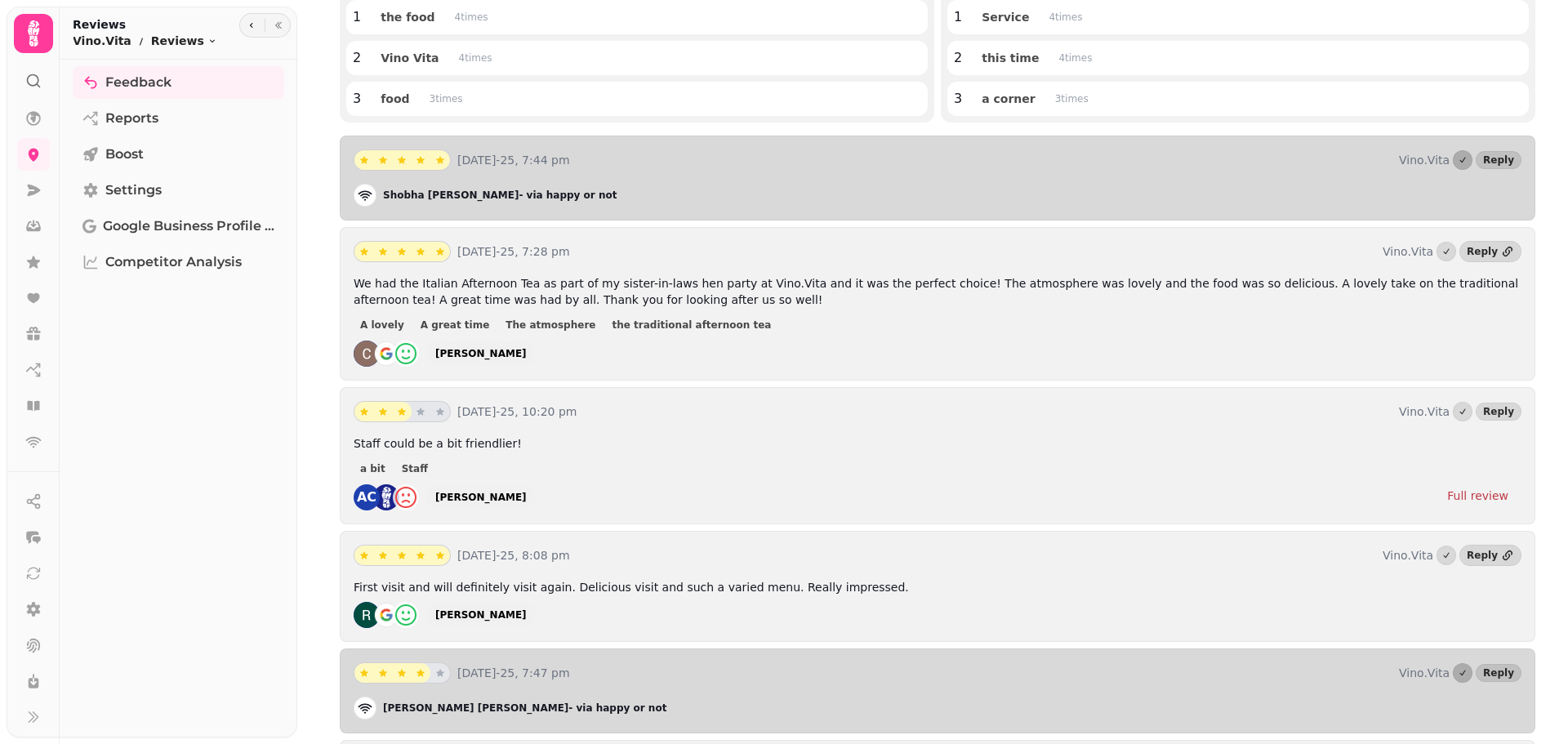
click at [1240, 339] on div "We had the Italian Afternoon Tea as part of my sister-in-laws hen party at Vino…" at bounding box center [937, 321] width 1167 height 91
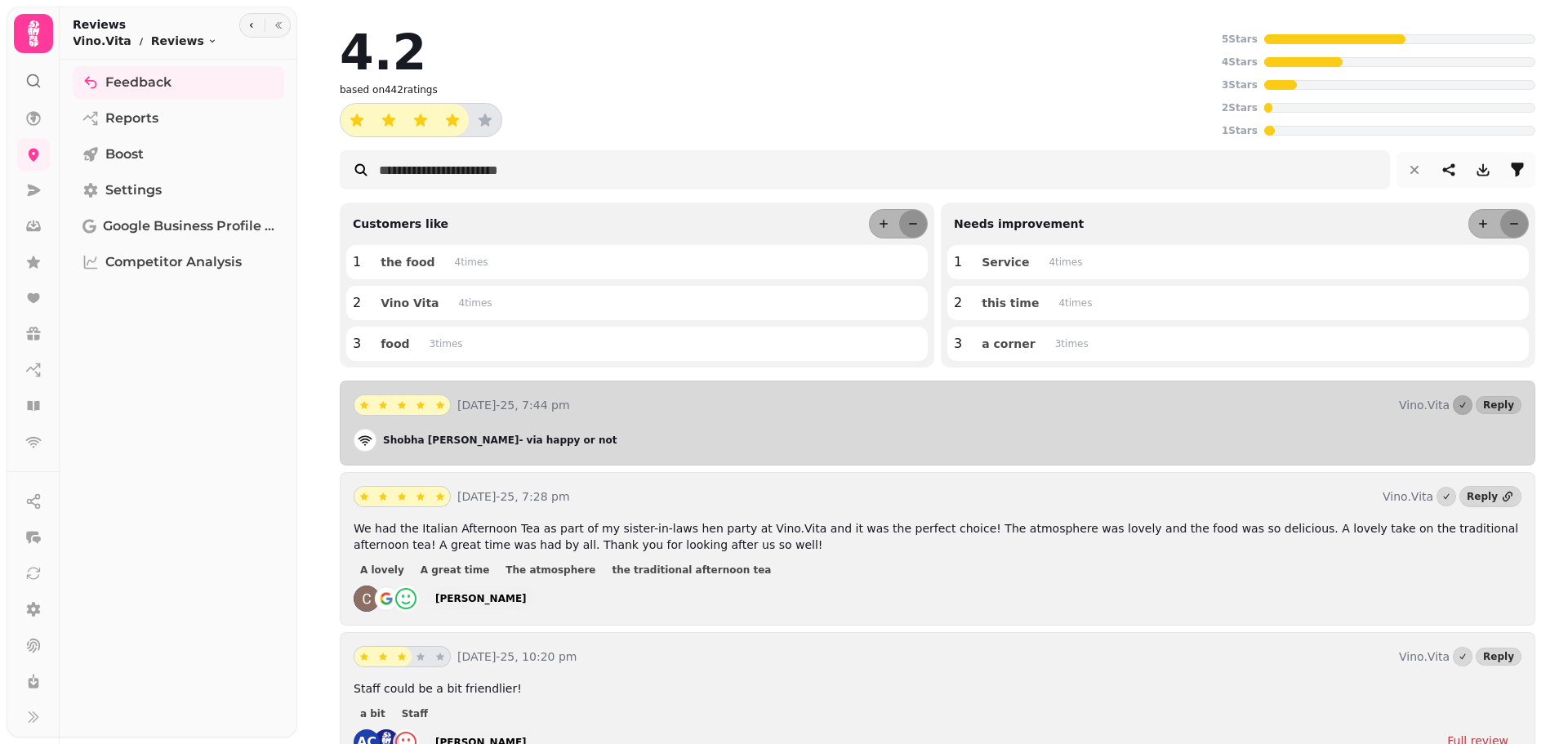
scroll to position [82, 0]
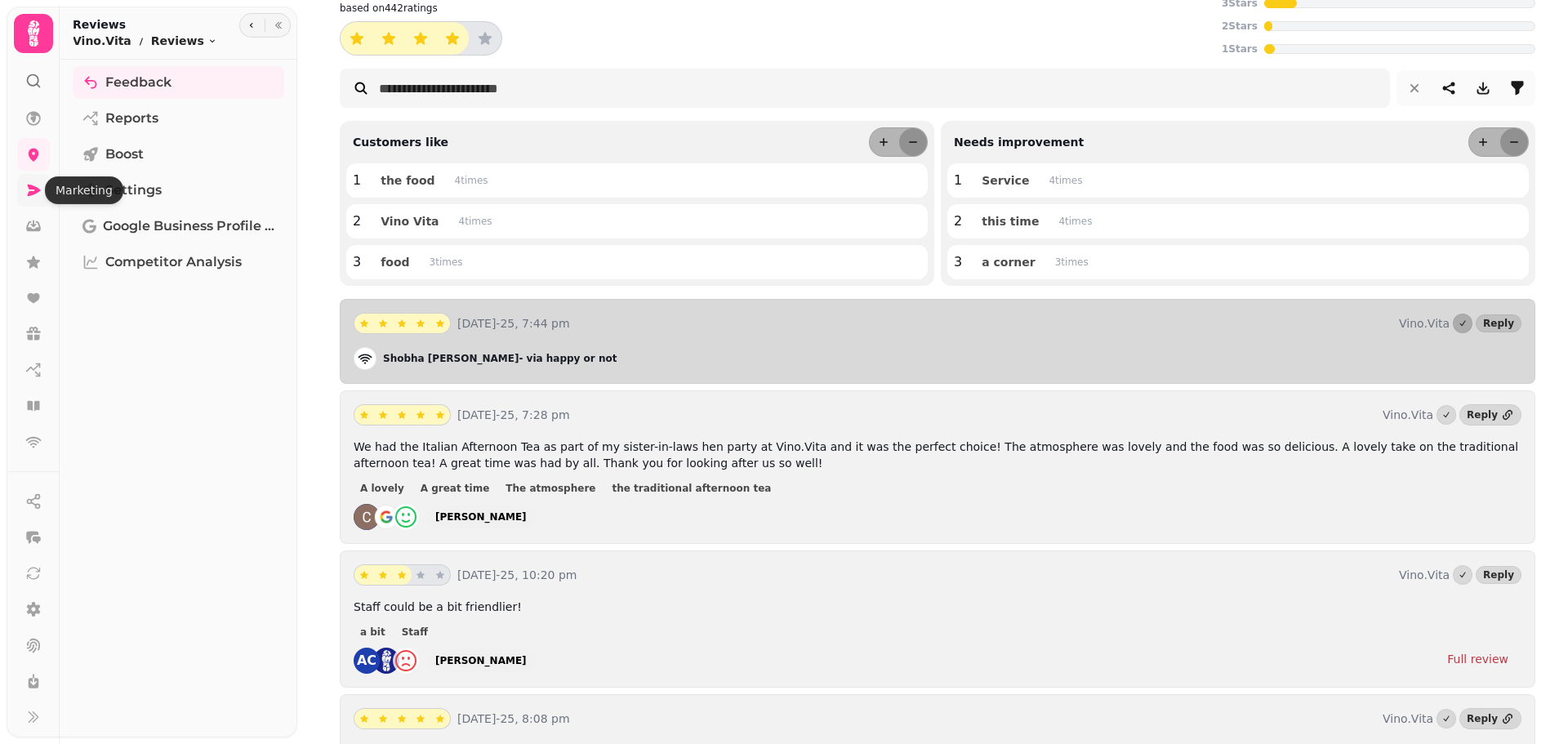
click at [33, 189] on icon at bounding box center [34, 190] width 13 height 12
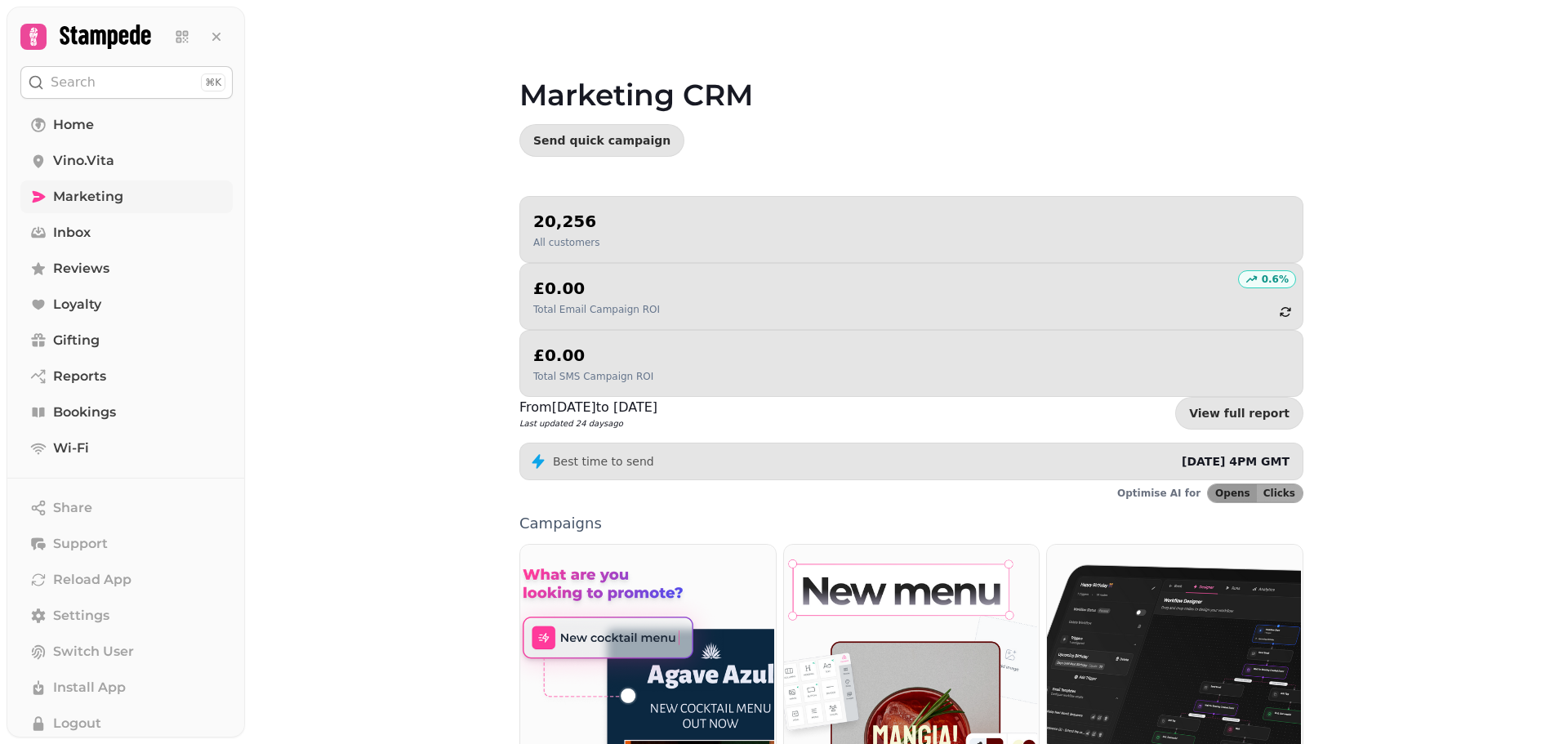
click at [98, 195] on span "Marketing" at bounding box center [87, 197] width 70 height 20
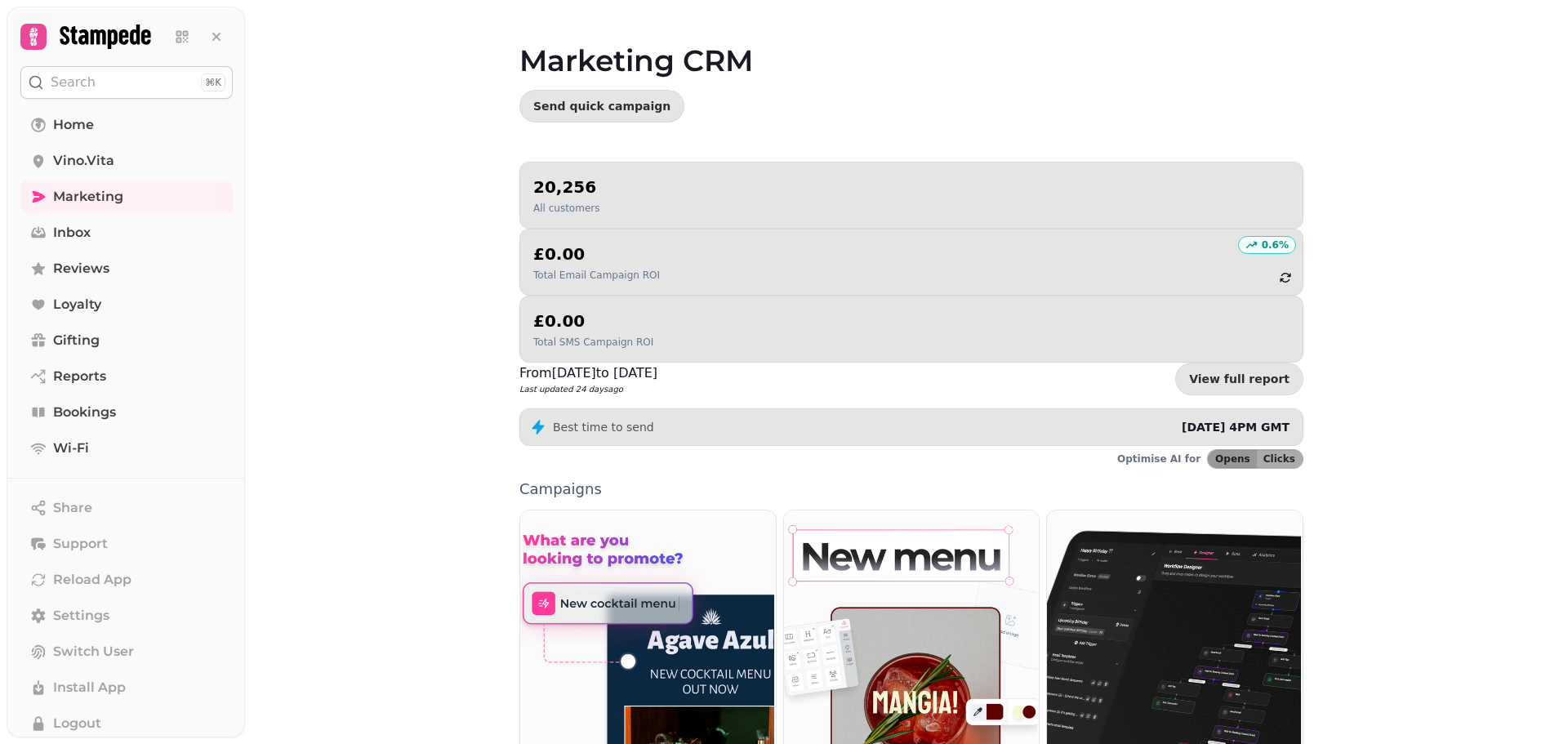
scroll to position [245, 0]
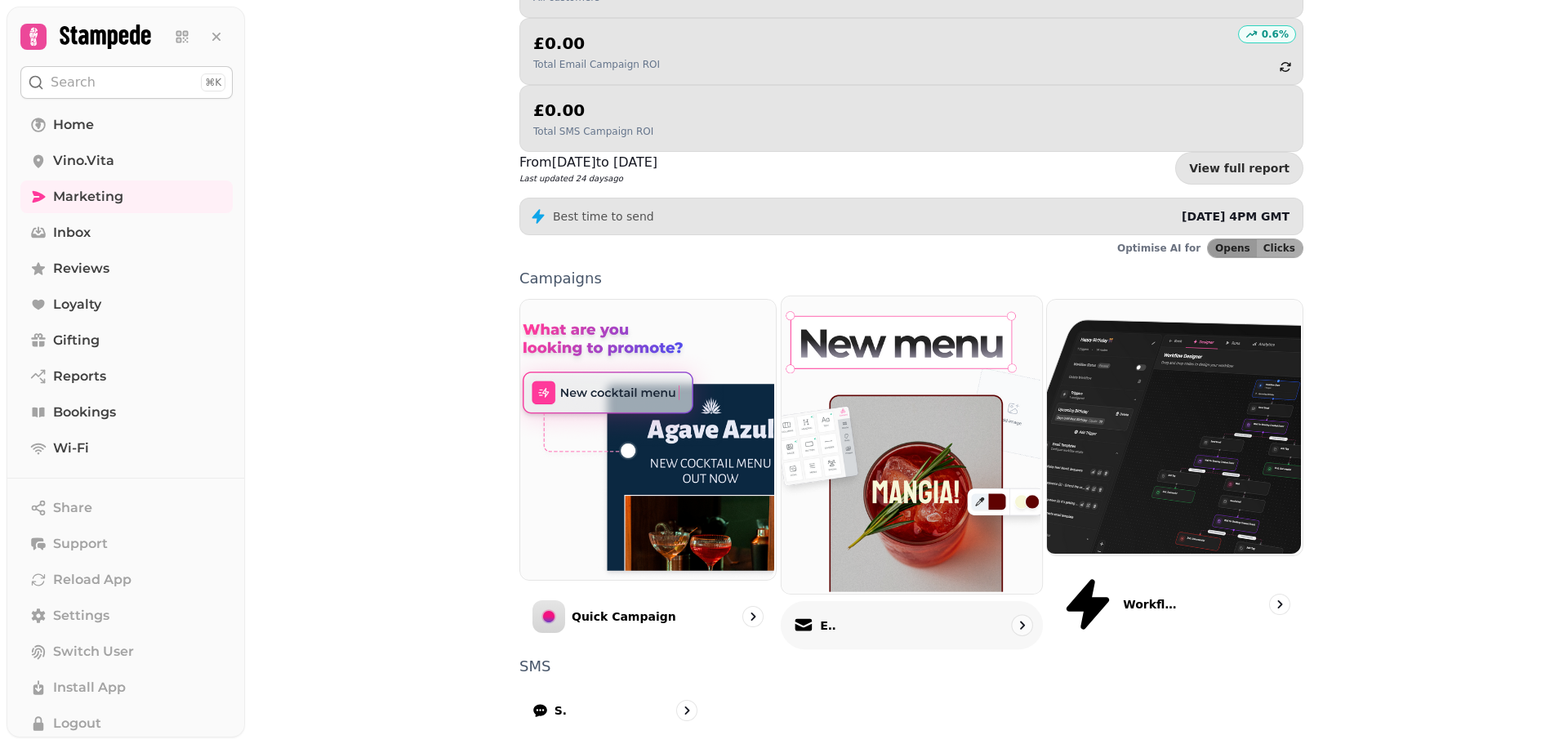
click at [893, 601] on div "Email" at bounding box center [911, 625] width 262 height 48
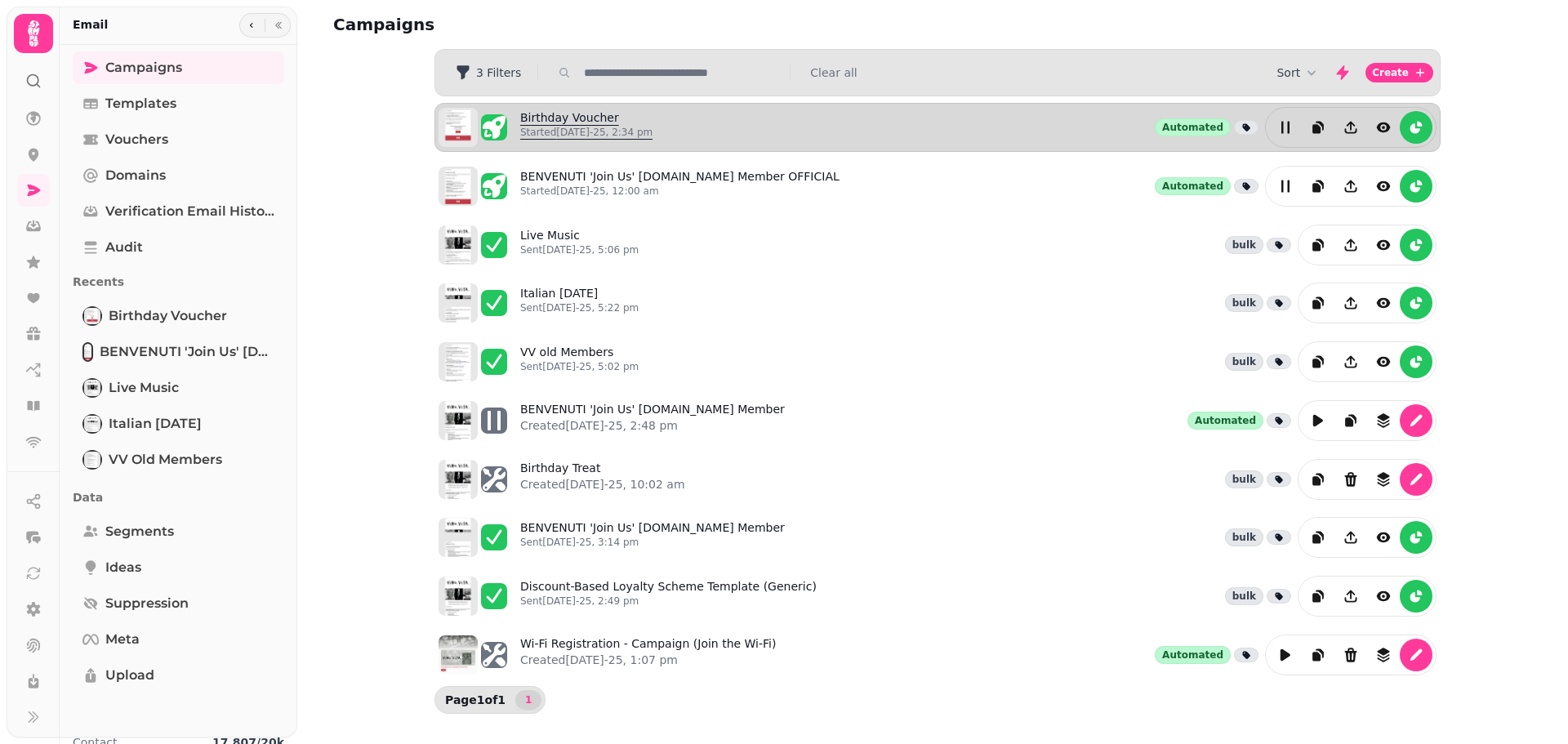
click at [549, 123] on link "Birthday Voucher Started [DATE]-25, 2:34 pm" at bounding box center [585, 127] width 132 height 36
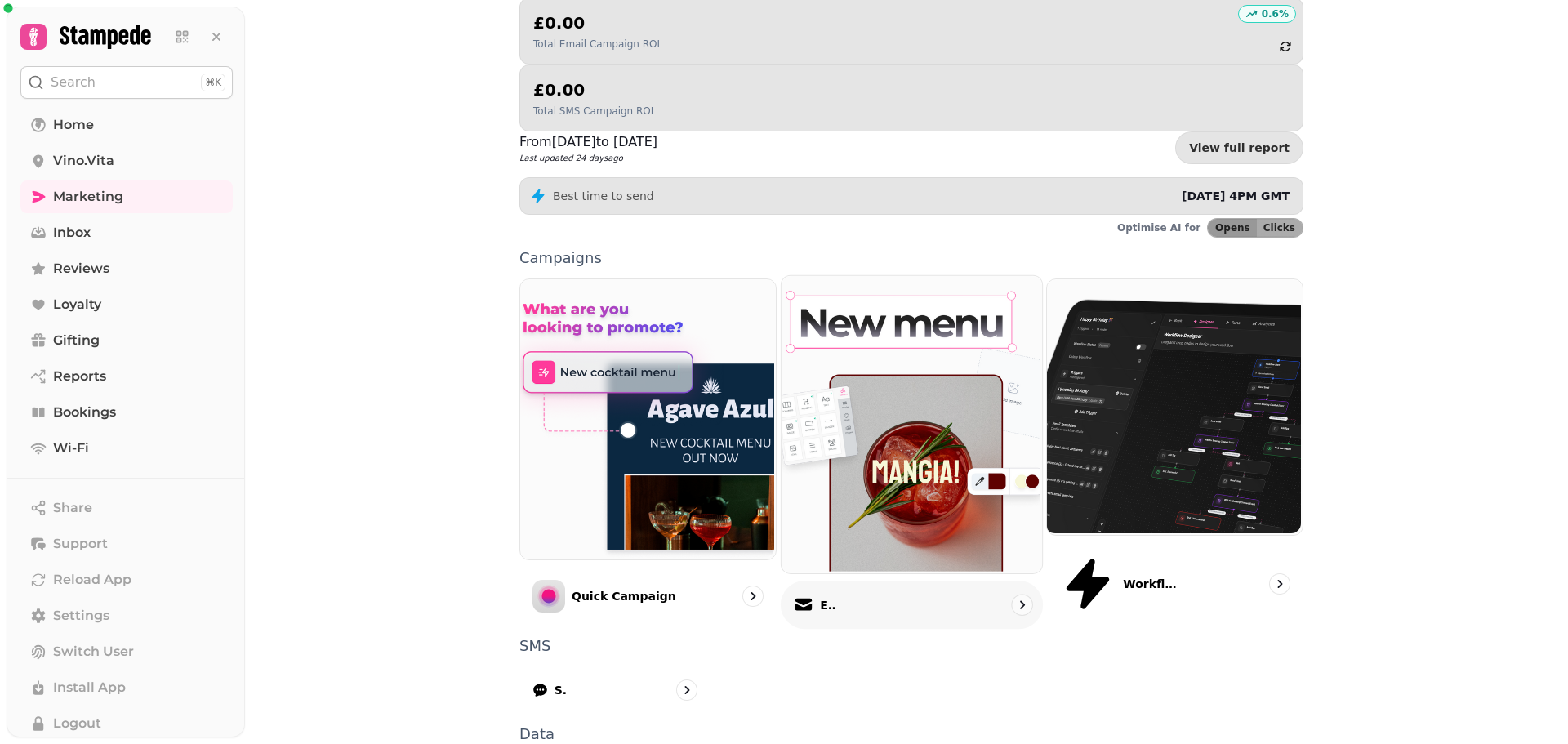
scroll to position [276, 0]
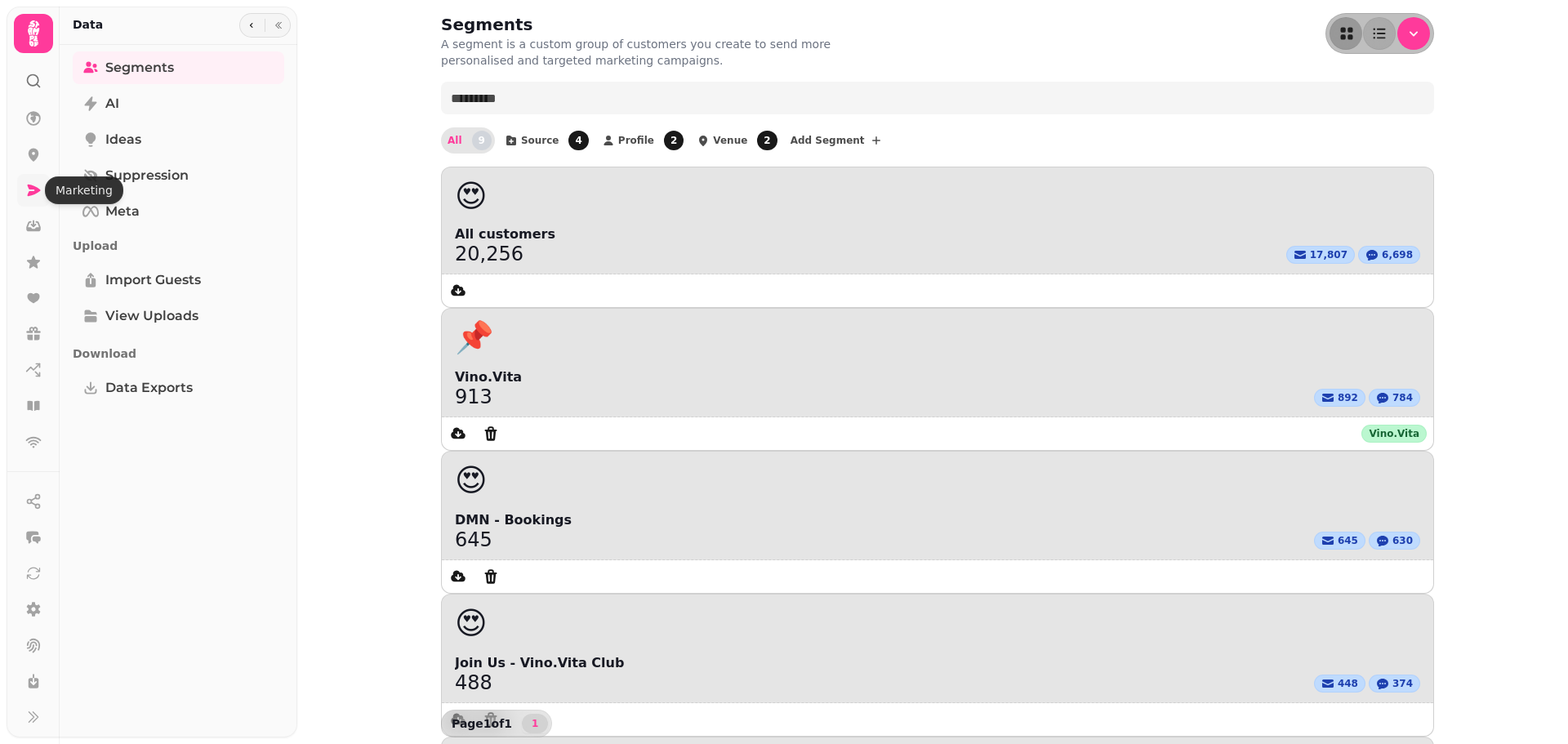
click at [25, 193] on icon at bounding box center [34, 190] width 16 height 16
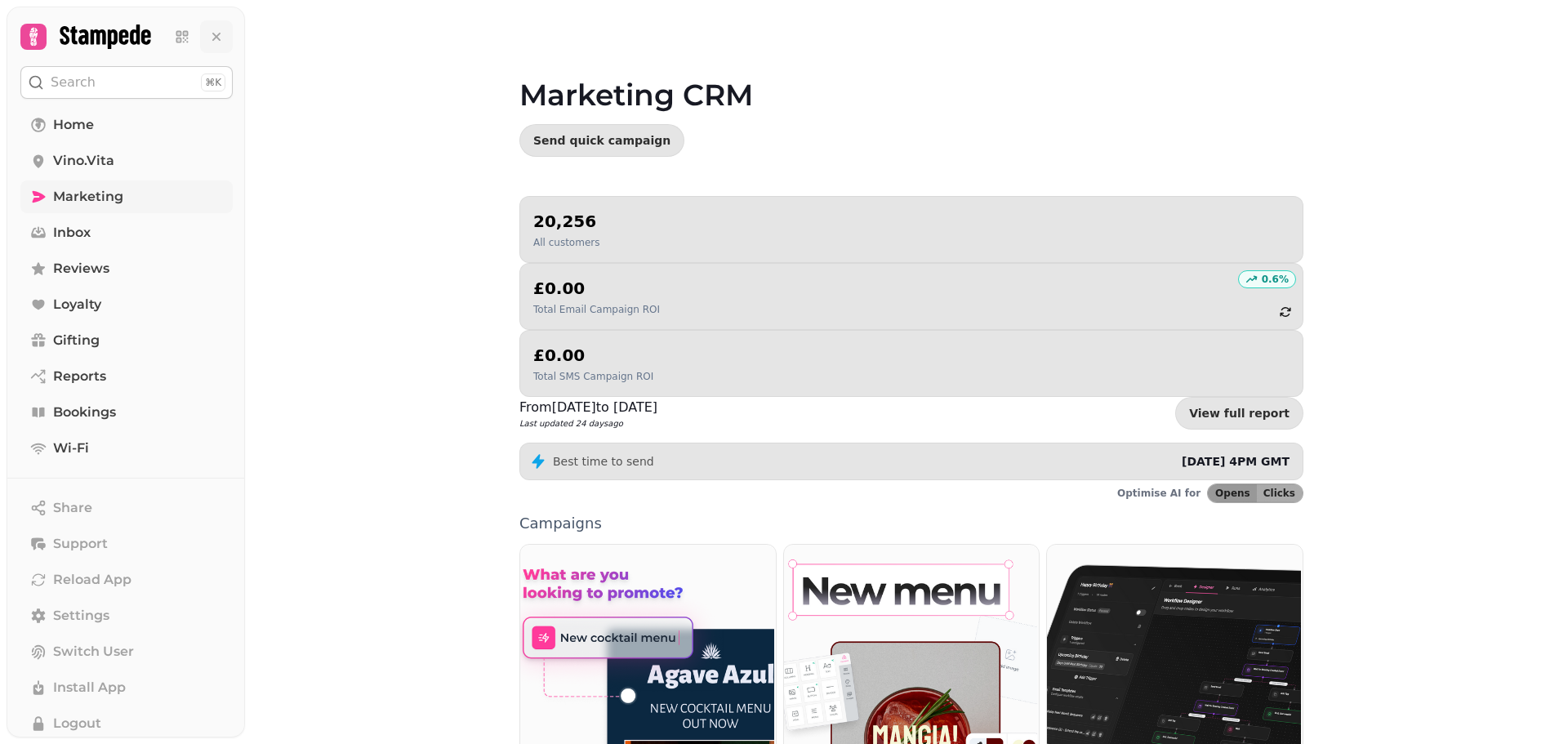
click at [210, 30] on icon at bounding box center [217, 36] width 16 height 16
